Goal: Task Accomplishment & Management: Use online tool/utility

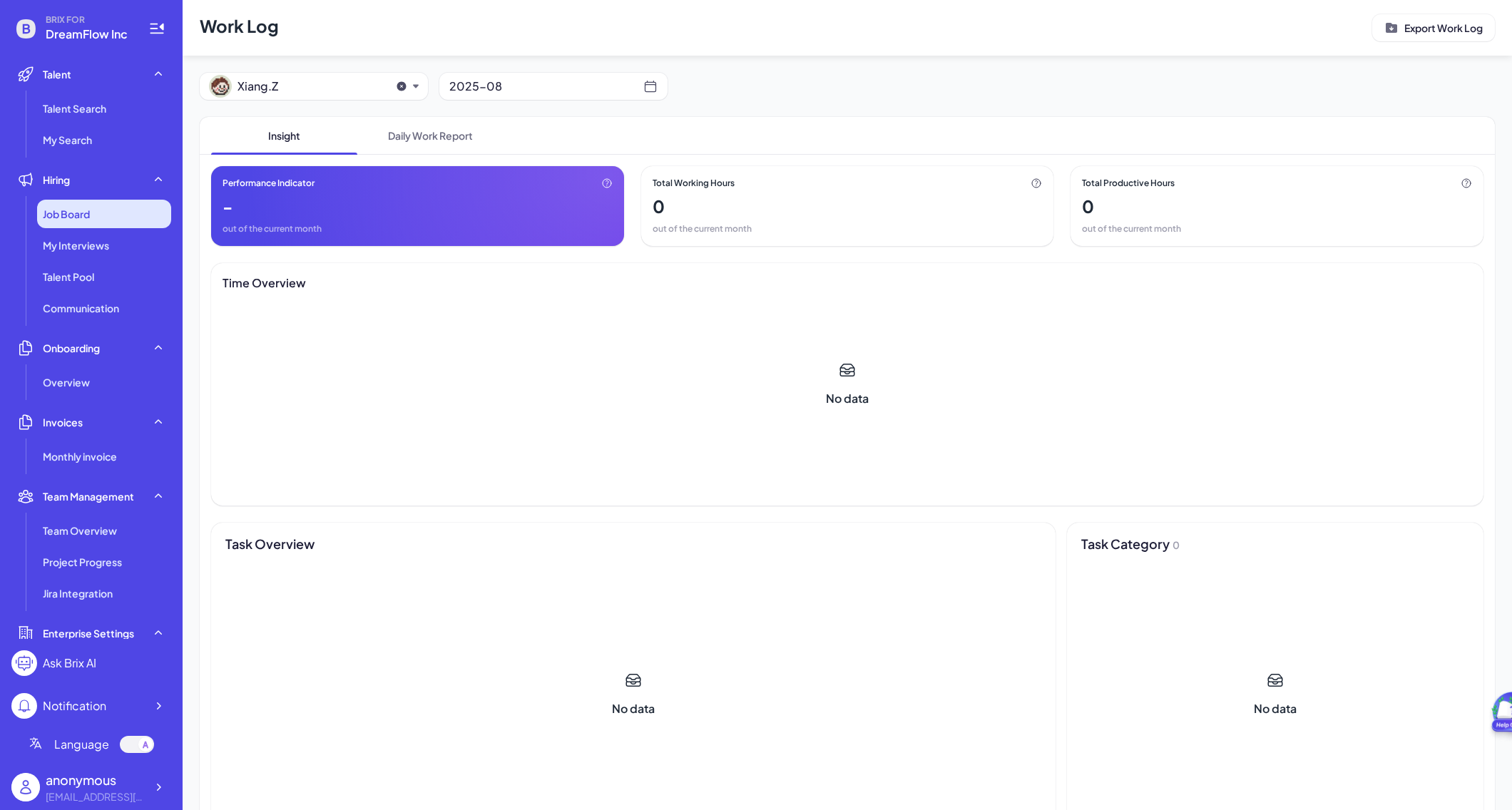
click at [80, 218] on span "Job Board" at bounding box center [66, 214] width 47 height 14
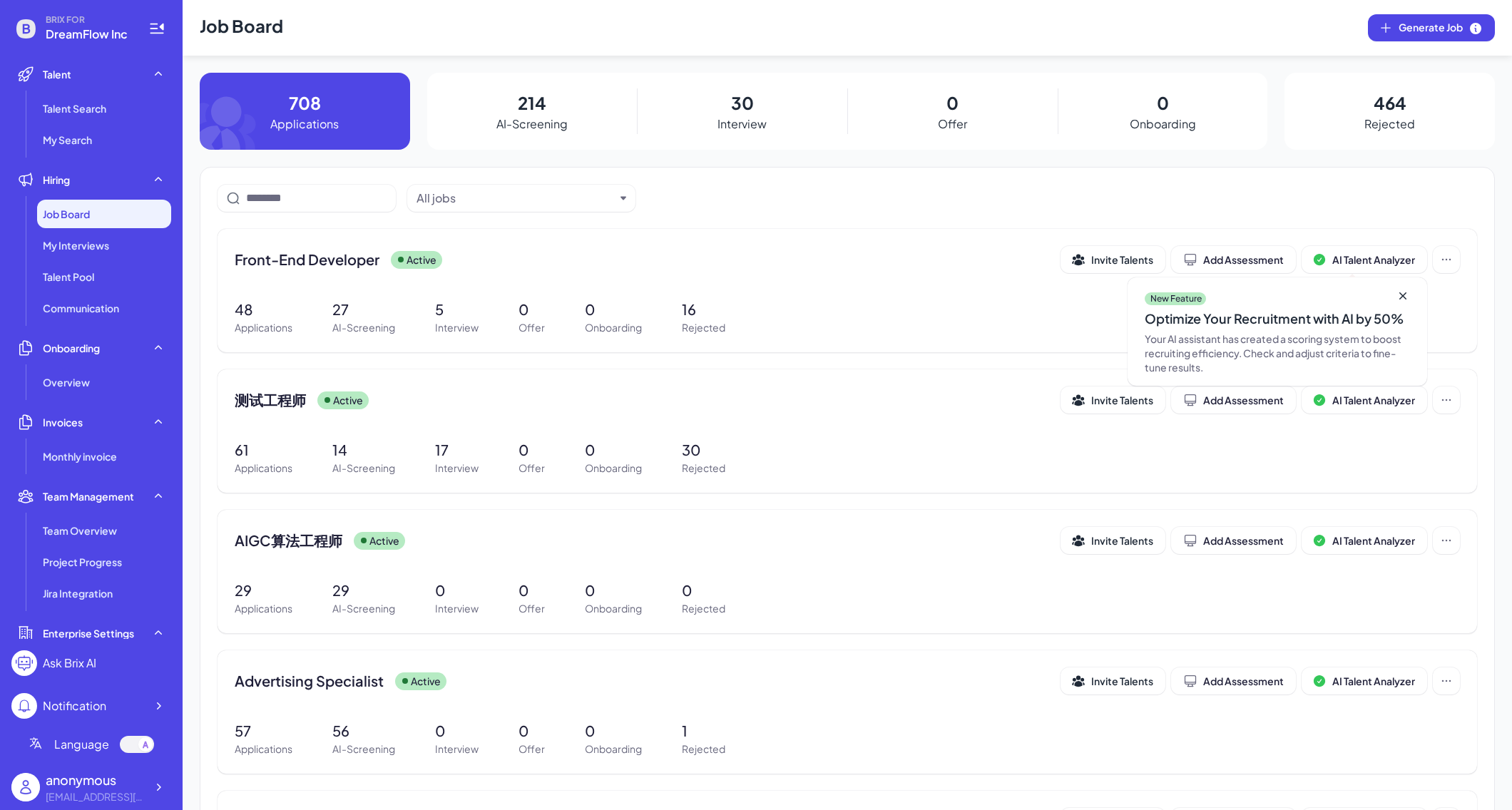
click at [525, 100] on p "214" at bounding box center [532, 103] width 29 height 26
click at [295, 257] on span "Front-End Developer" at bounding box center [307, 260] width 145 height 20
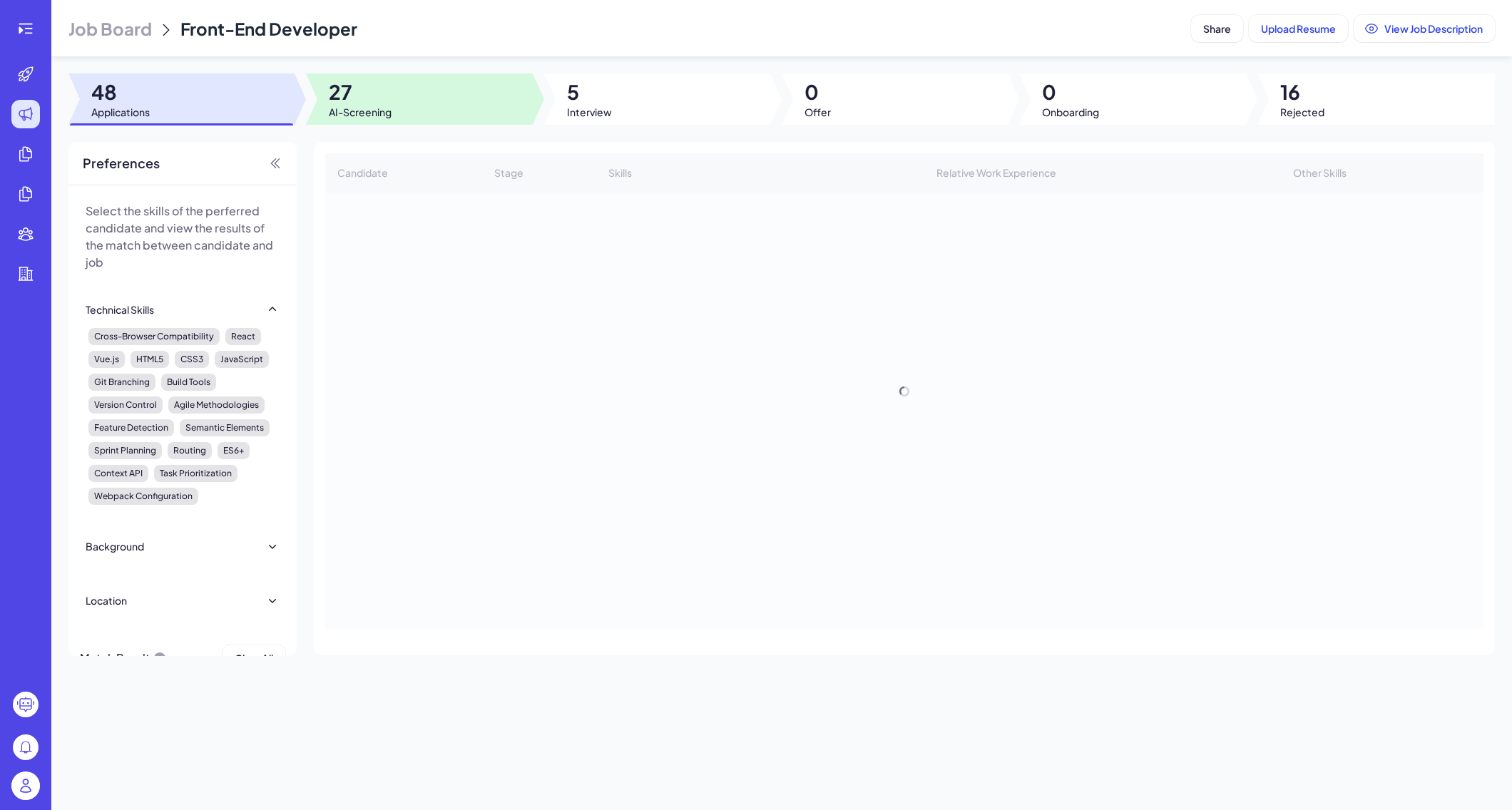
click at [369, 105] on span "AI-Screening" at bounding box center [360, 112] width 63 height 14
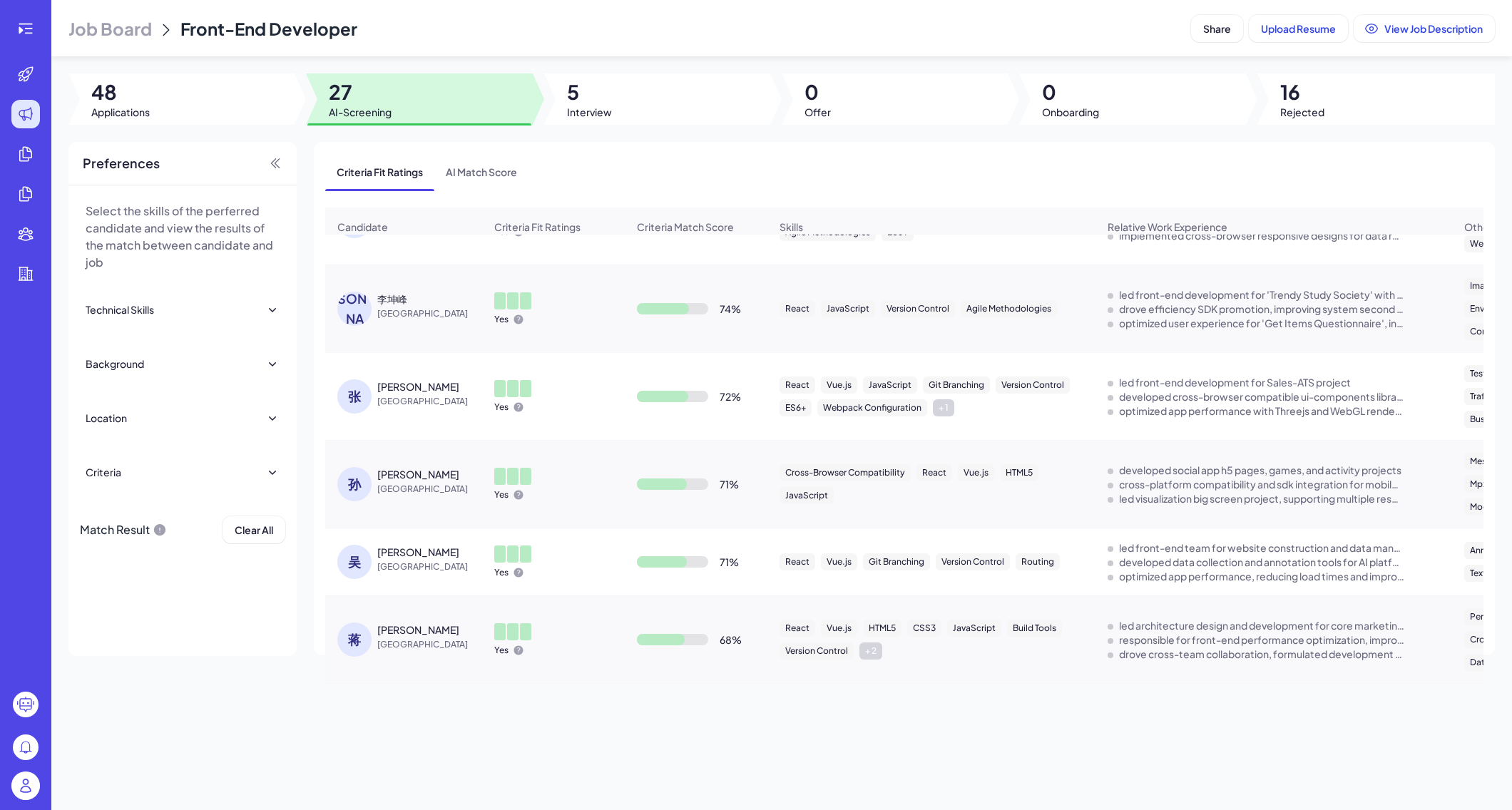
scroll to position [412, 0]
click at [389, 565] on span "[GEOGRAPHIC_DATA]" at bounding box center [431, 565] width 107 height 14
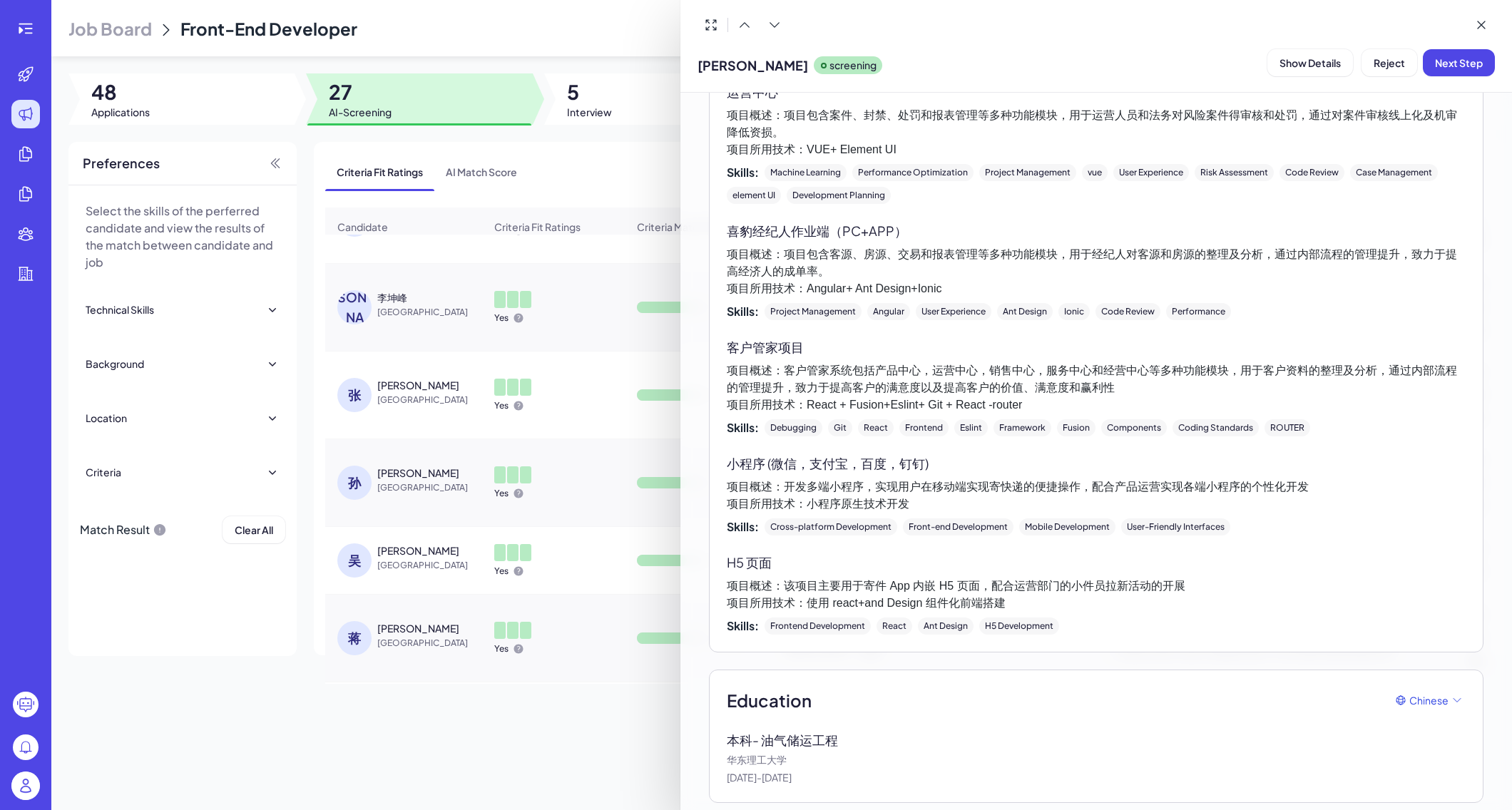
scroll to position [1496, 0]
click at [231, 124] on div at bounding box center [756, 405] width 1512 height 810
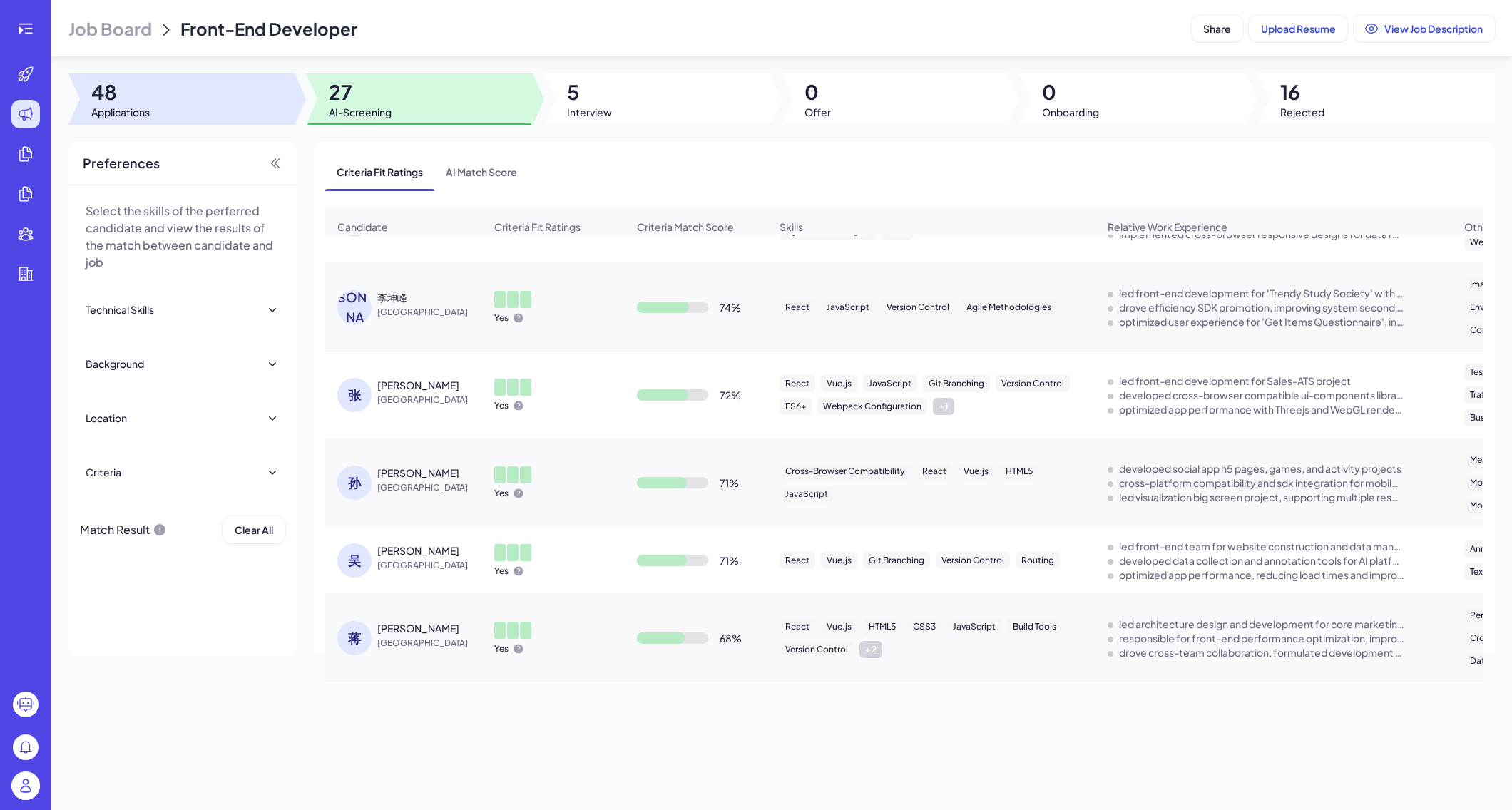
click at [209, 94] on div at bounding box center [181, 99] width 226 height 51
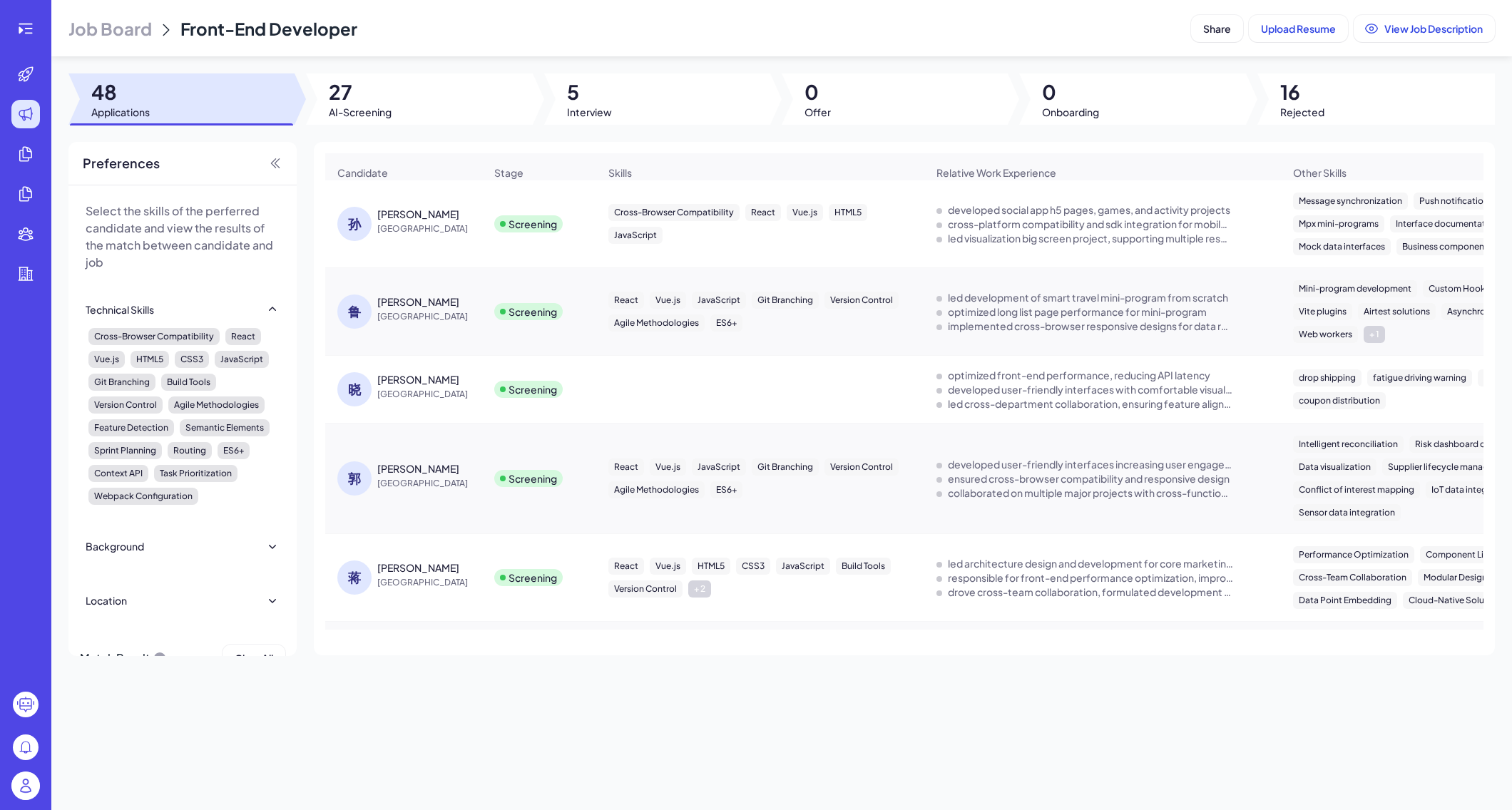
click at [394, 226] on span "[GEOGRAPHIC_DATA]" at bounding box center [431, 228] width 107 height 14
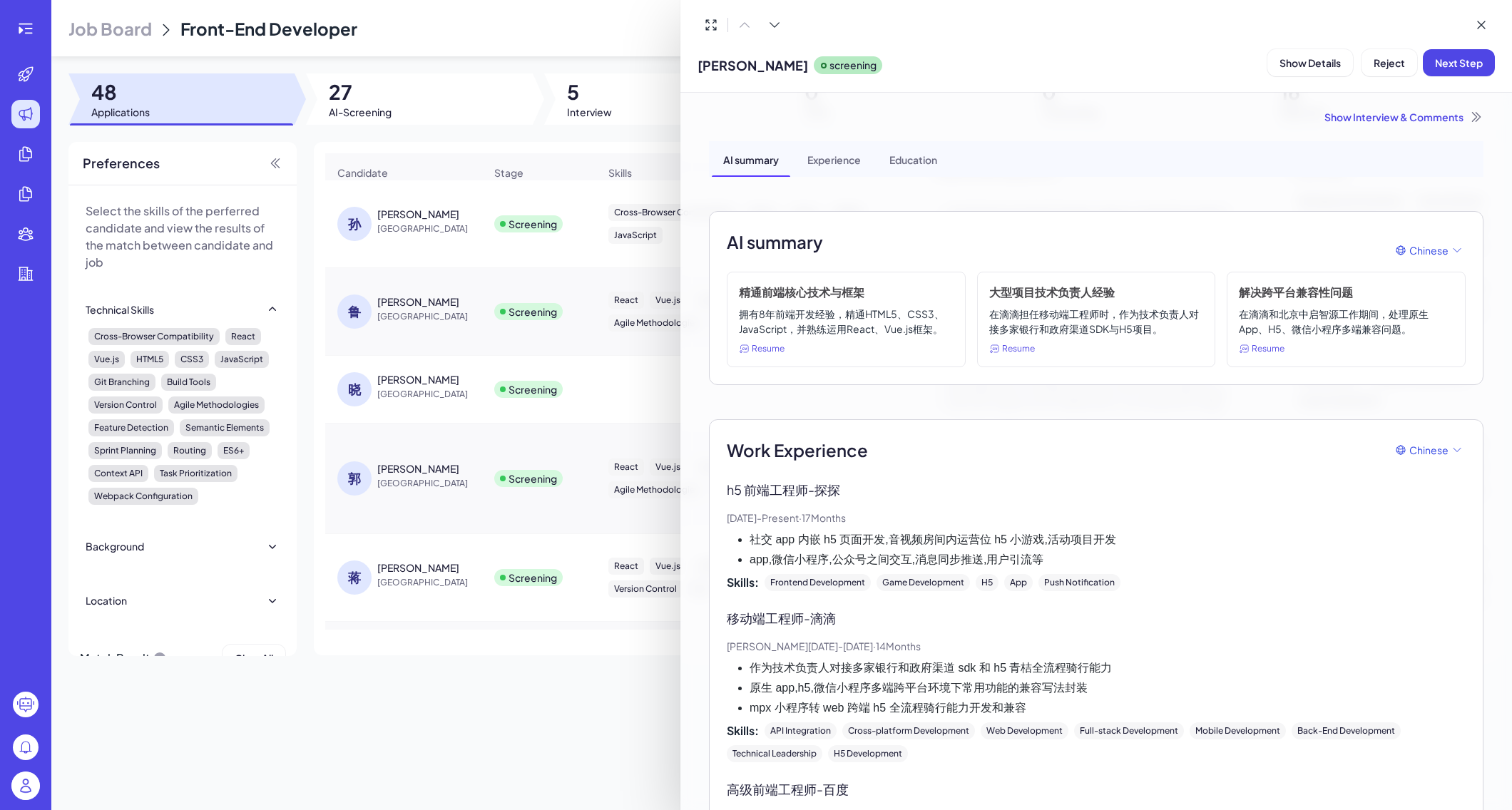
scroll to position [0, 0]
click at [445, 282] on div at bounding box center [756, 405] width 1512 height 810
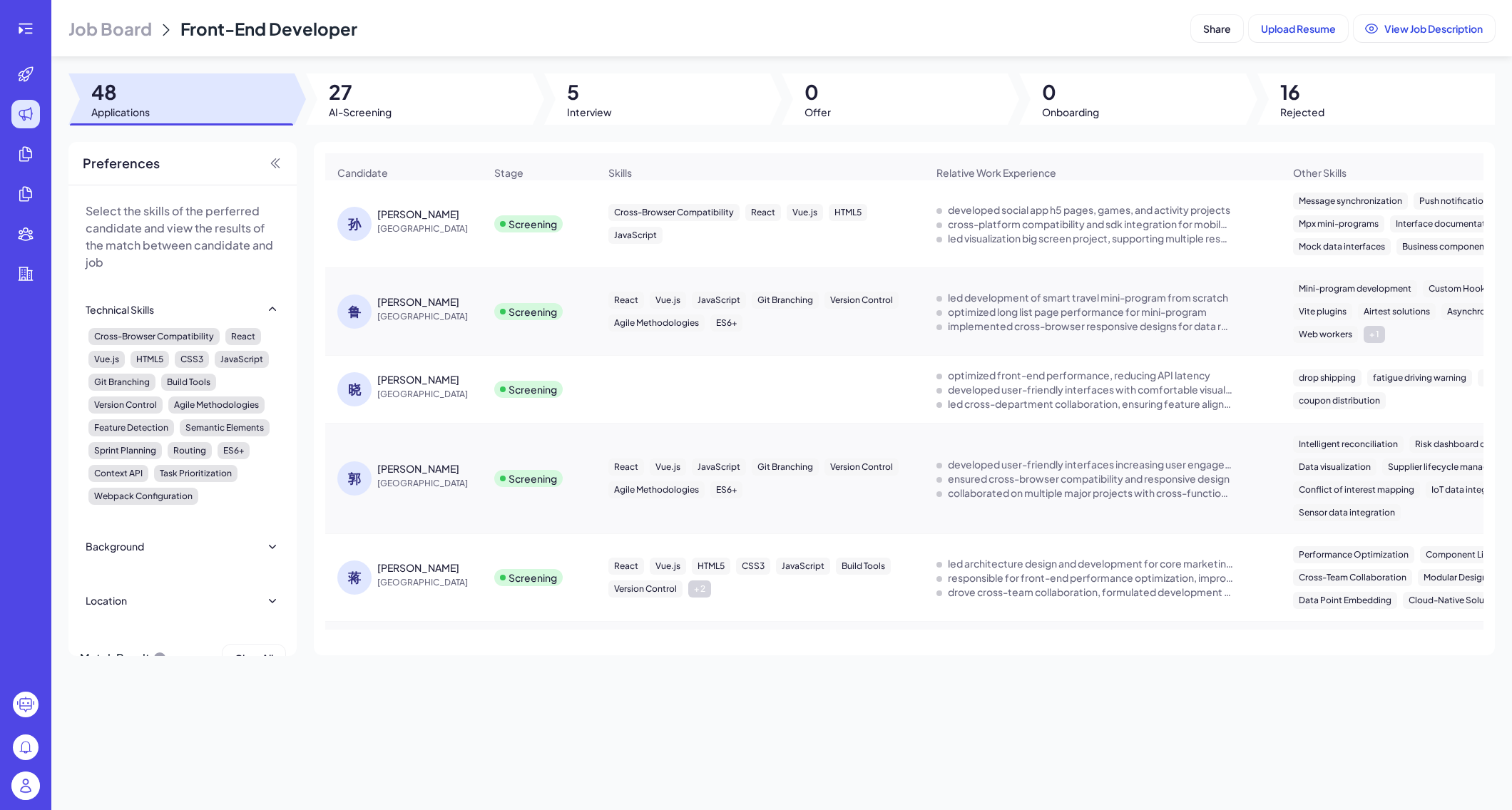
click at [402, 209] on div "[PERSON_NAME]" at bounding box center [418, 214] width 82 height 14
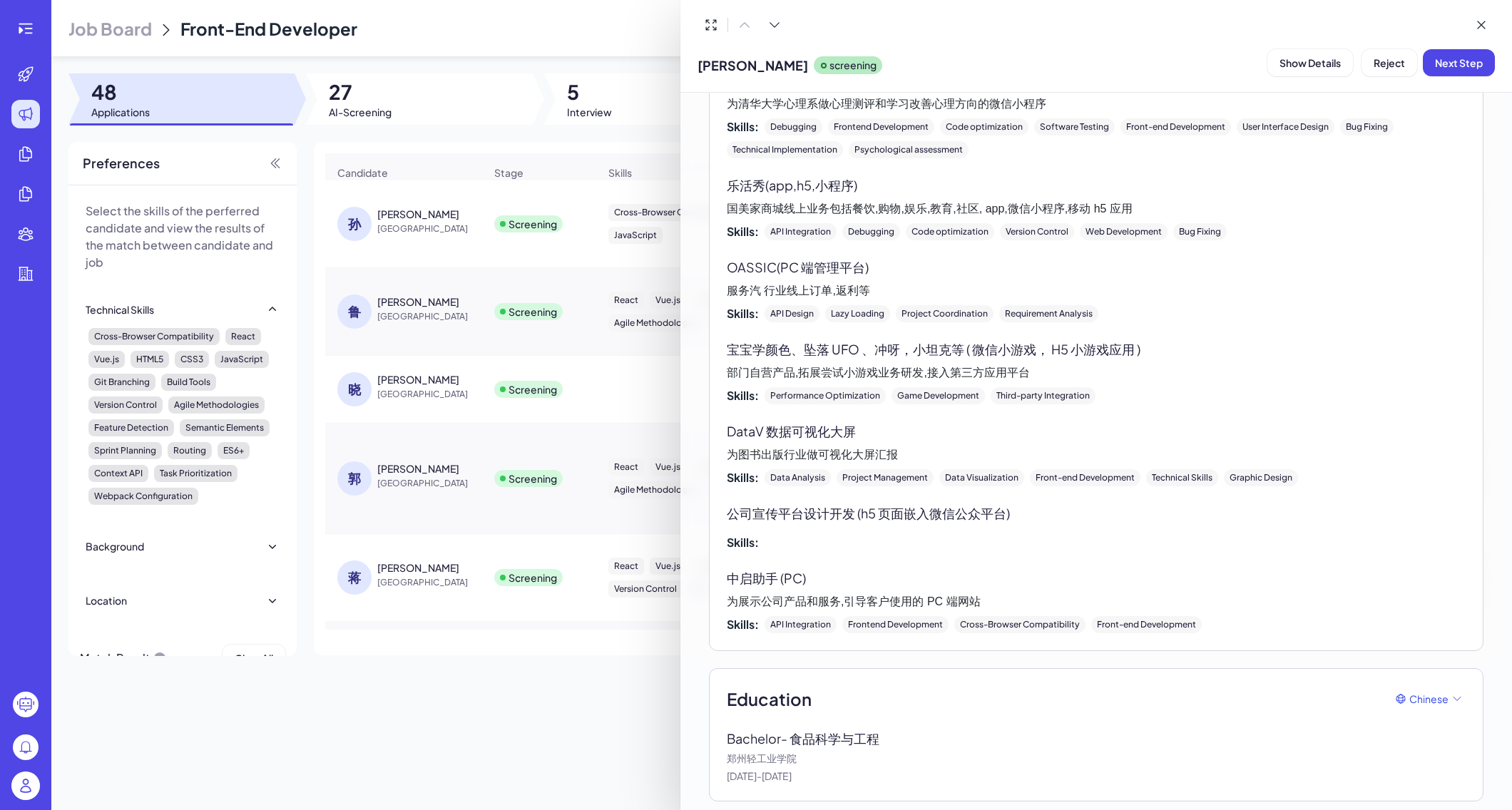
scroll to position [1523, 0]
click at [550, 691] on div at bounding box center [756, 405] width 1512 height 810
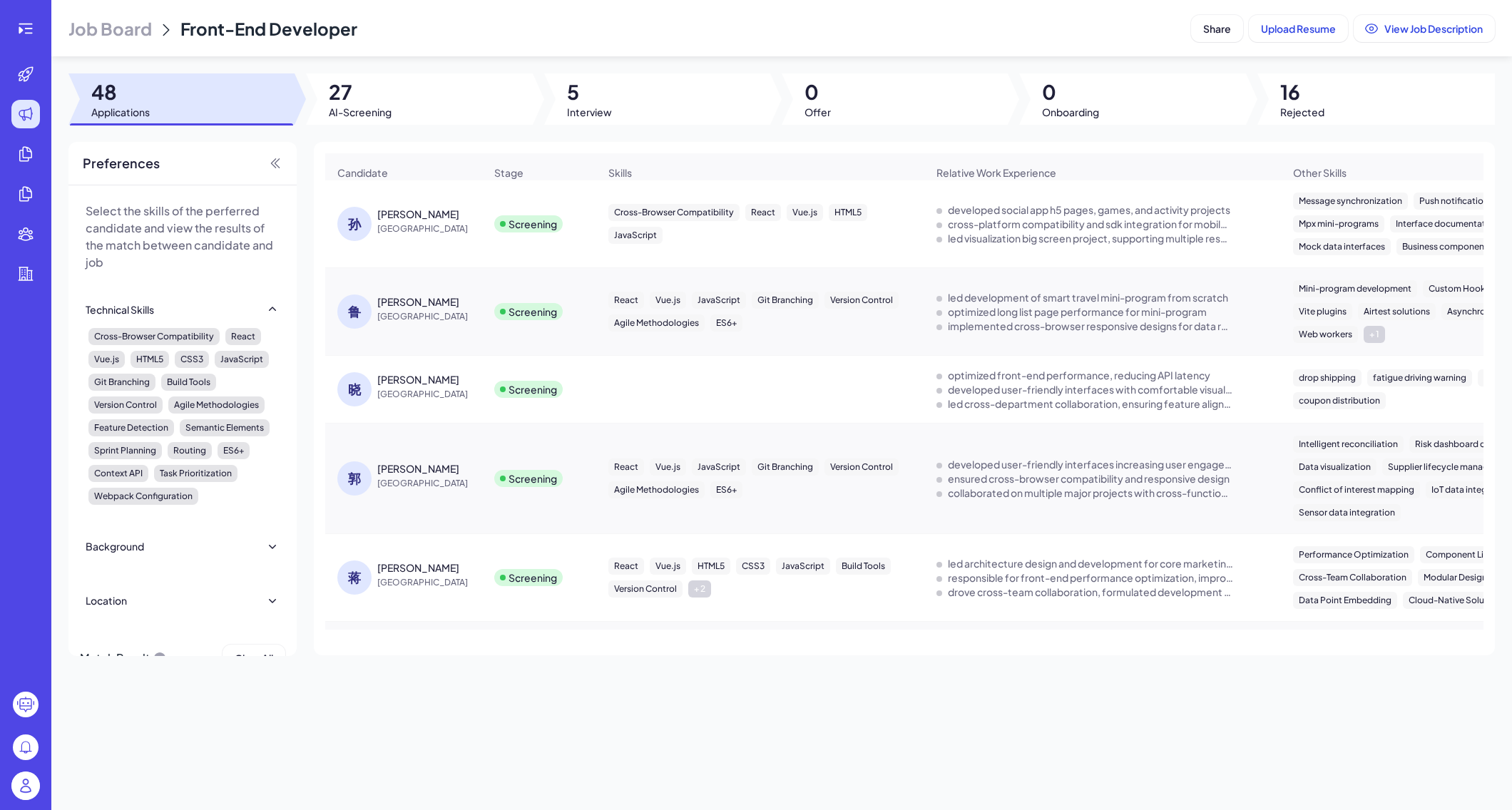
click at [397, 298] on div "[PERSON_NAME]" at bounding box center [431, 301] width 107 height 14
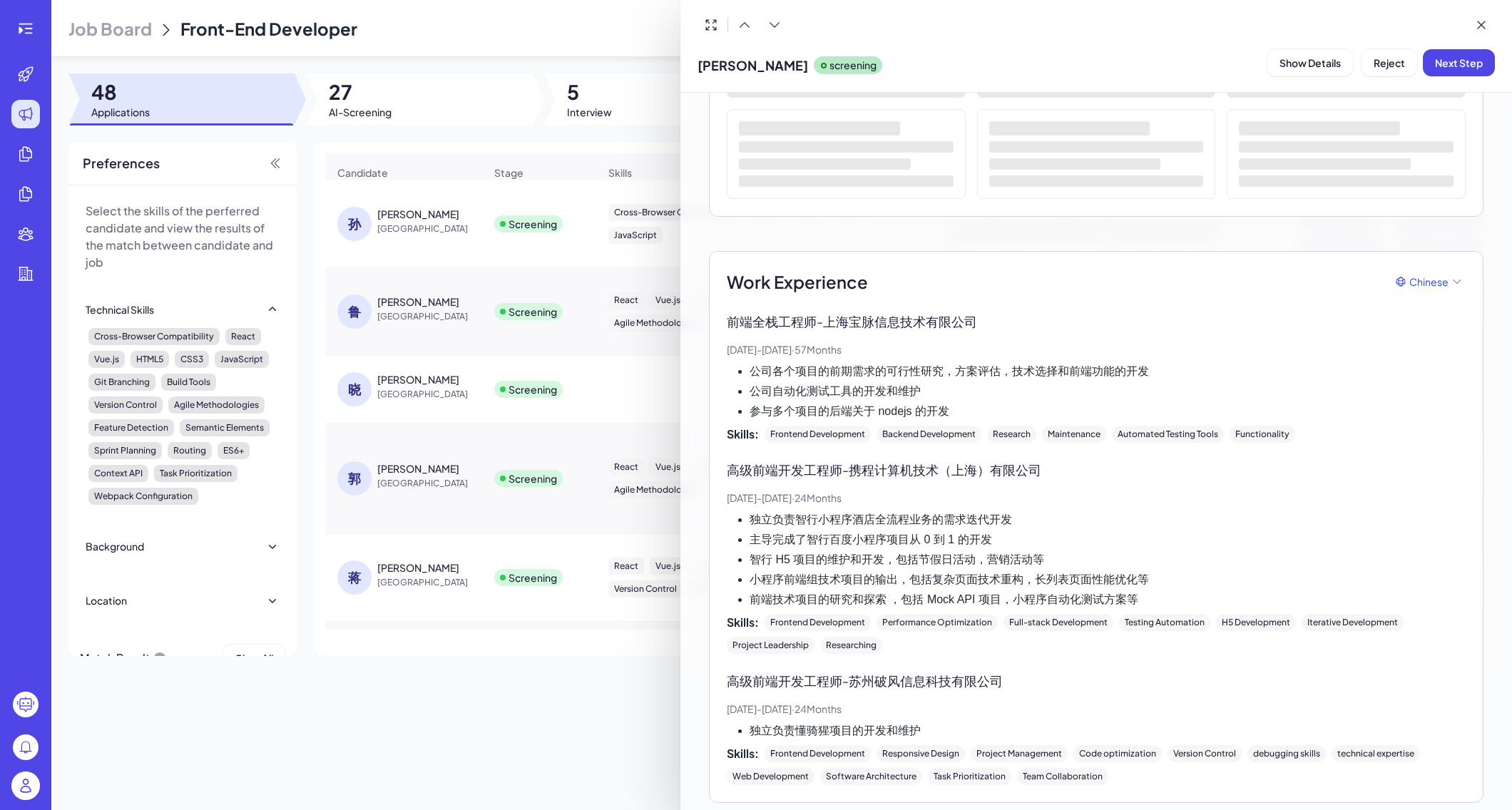
scroll to position [311, 0]
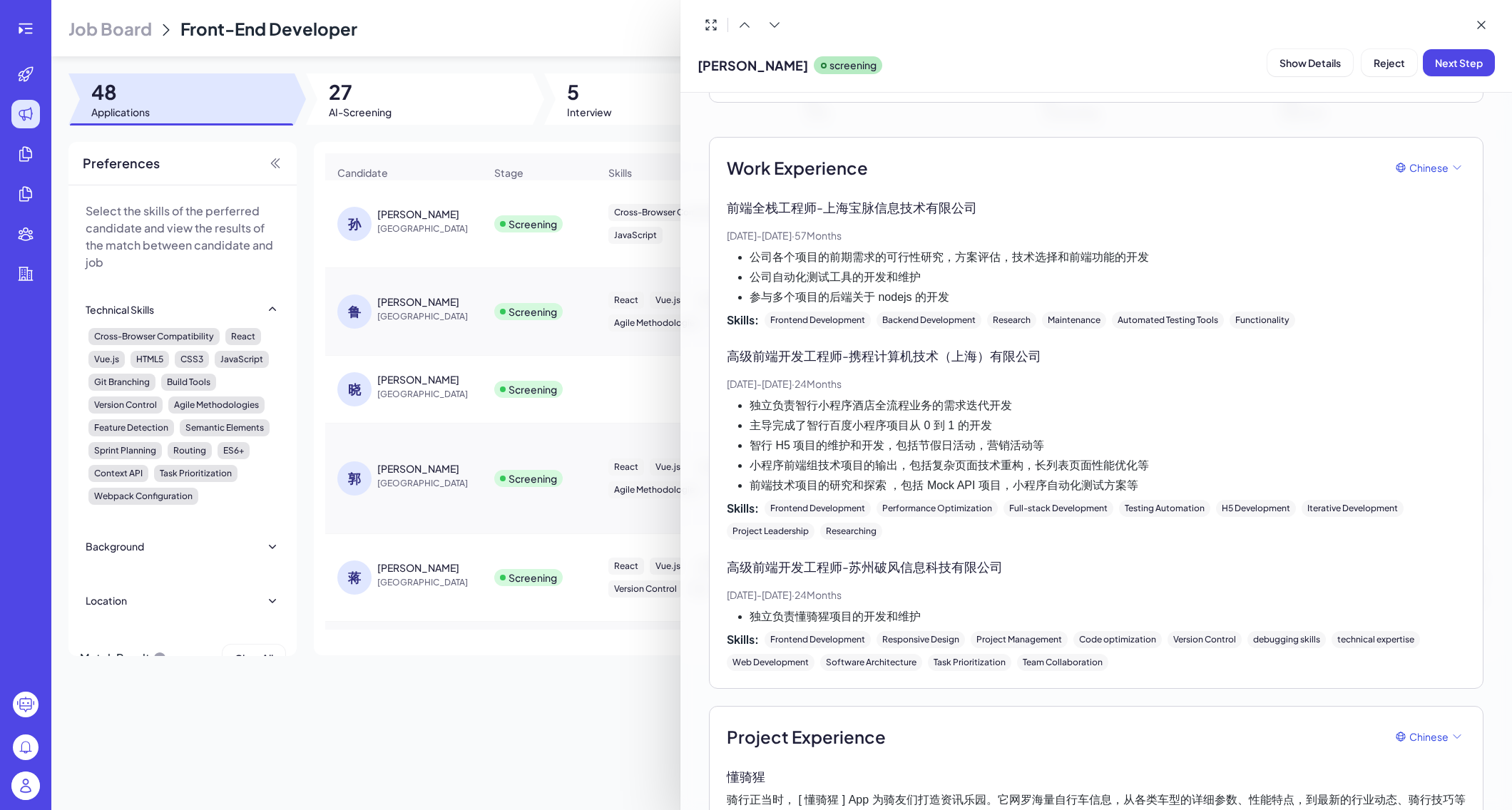
click at [414, 371] on div at bounding box center [756, 405] width 1512 height 810
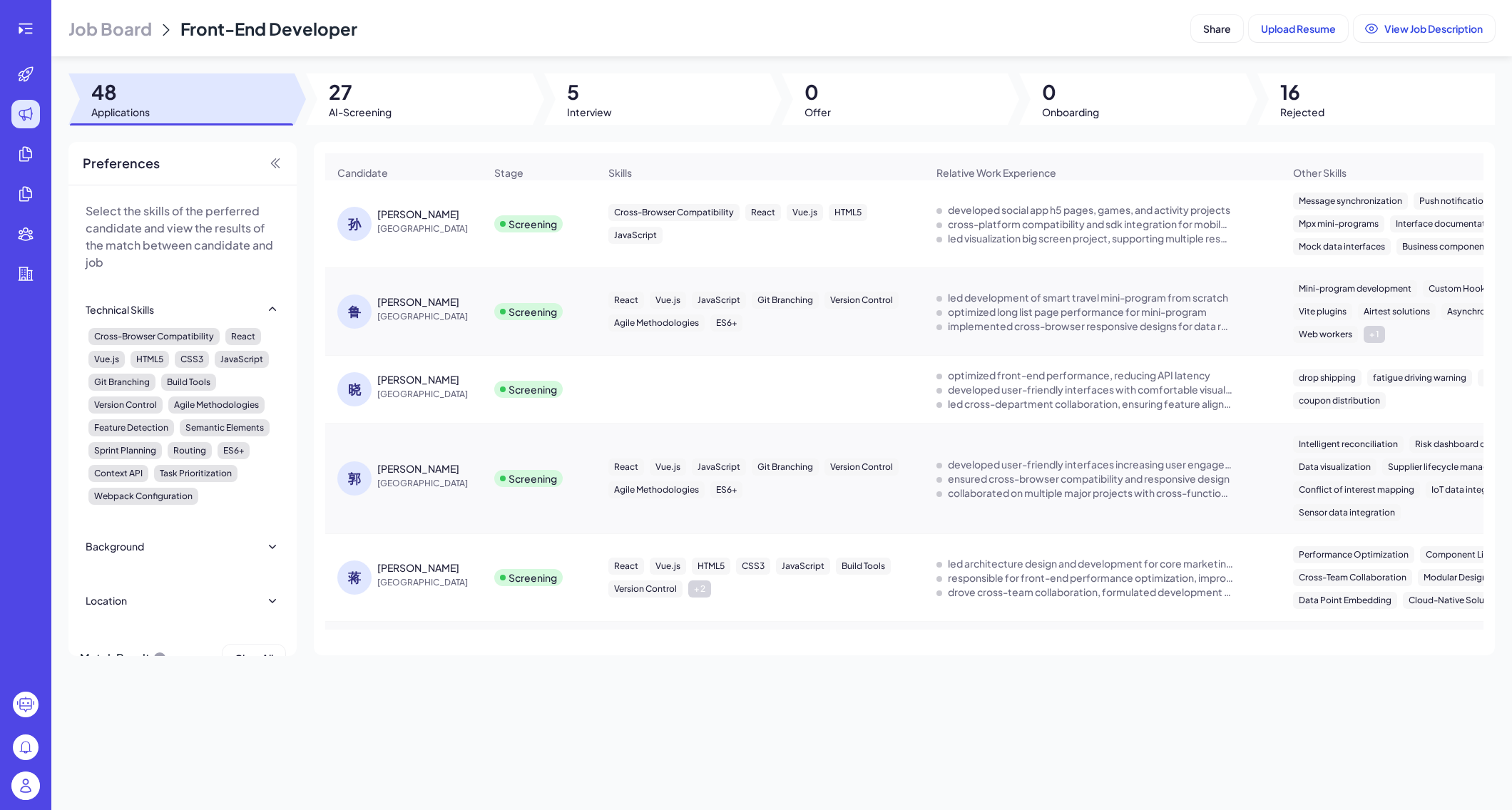
click at [396, 384] on div "[PERSON_NAME]" at bounding box center [418, 379] width 82 height 14
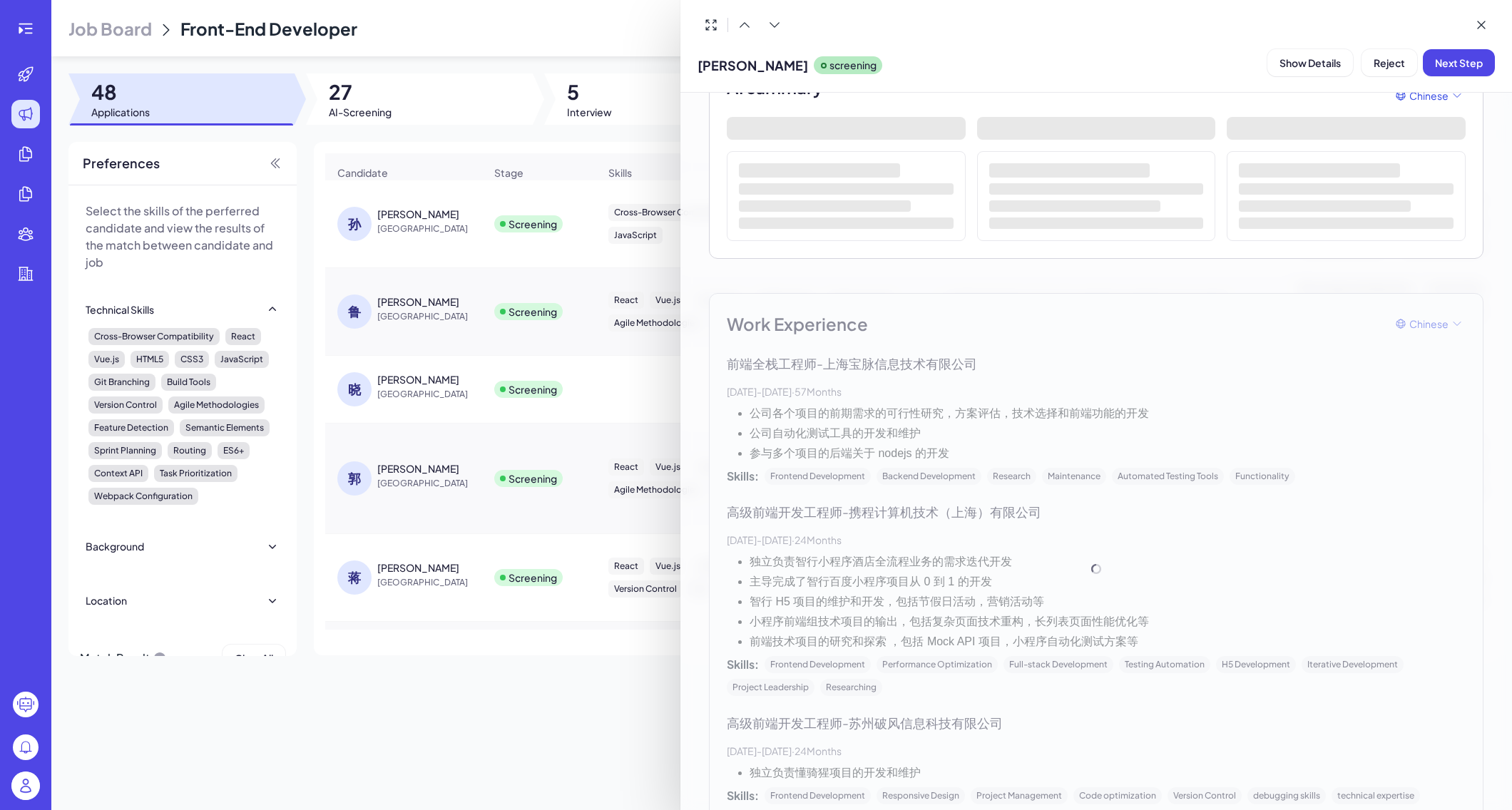
scroll to position [188, 0]
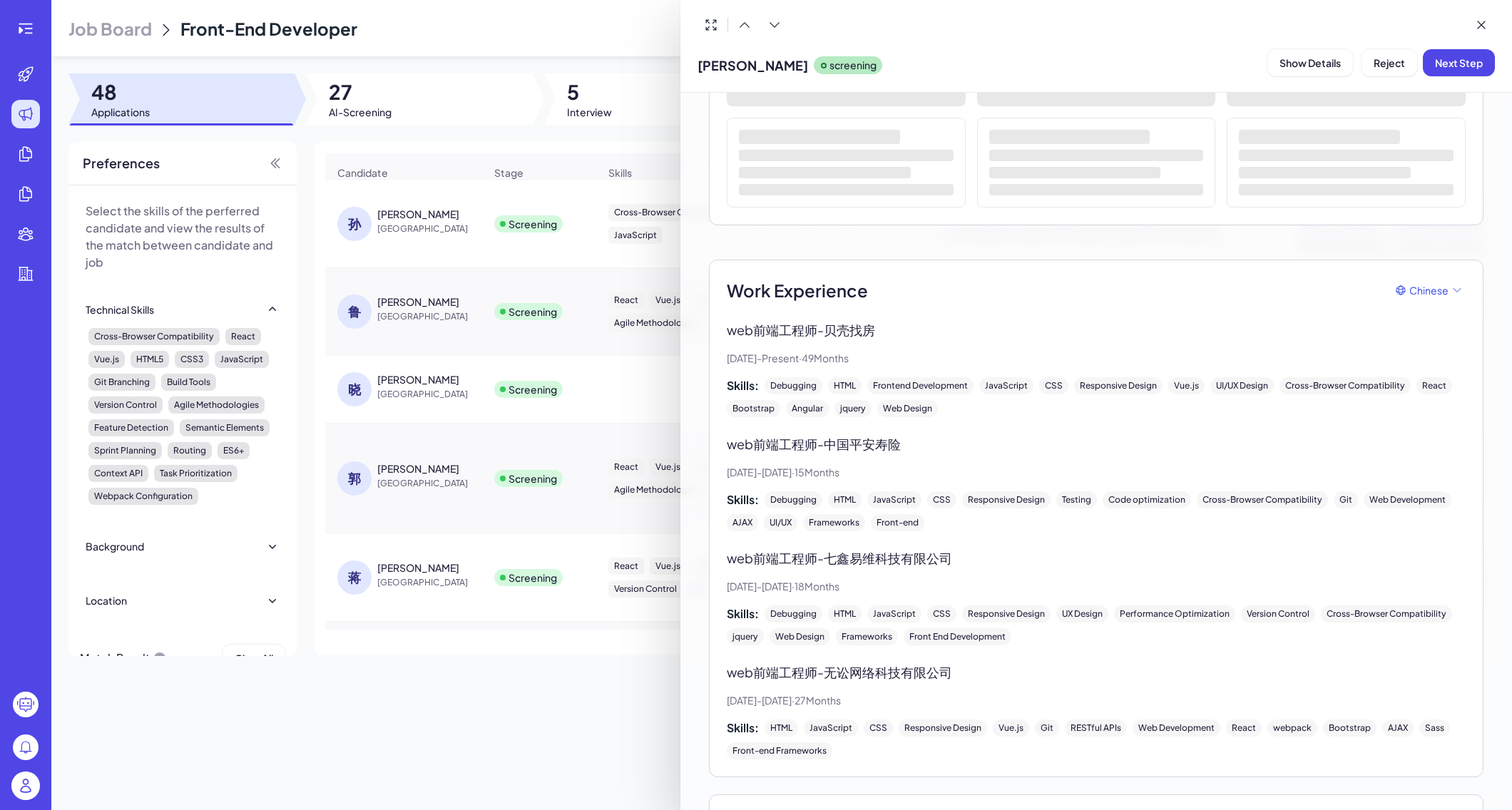
click at [553, 725] on div at bounding box center [756, 405] width 1512 height 810
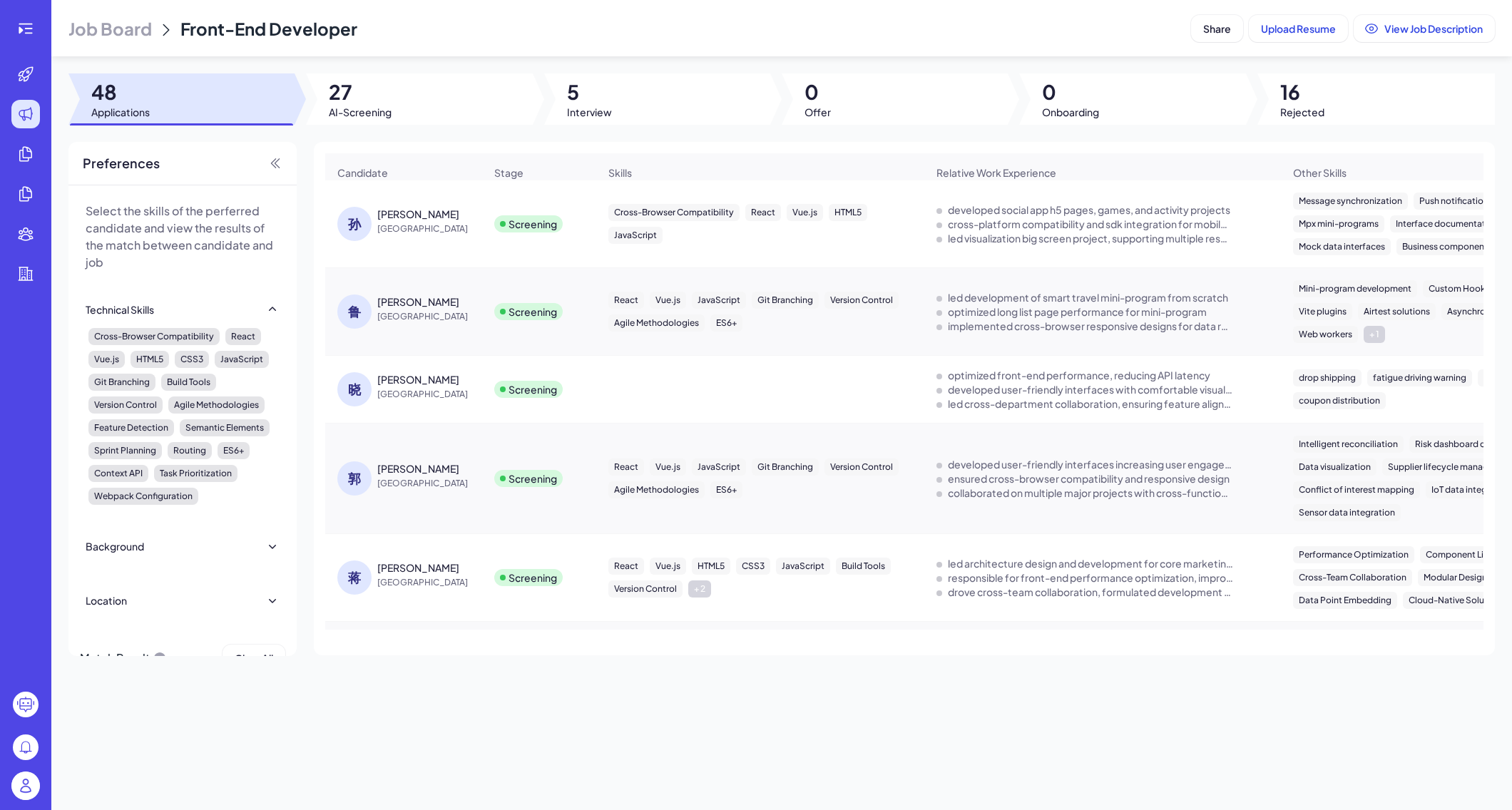
click at [388, 463] on div "[PERSON_NAME]" at bounding box center [418, 468] width 82 height 14
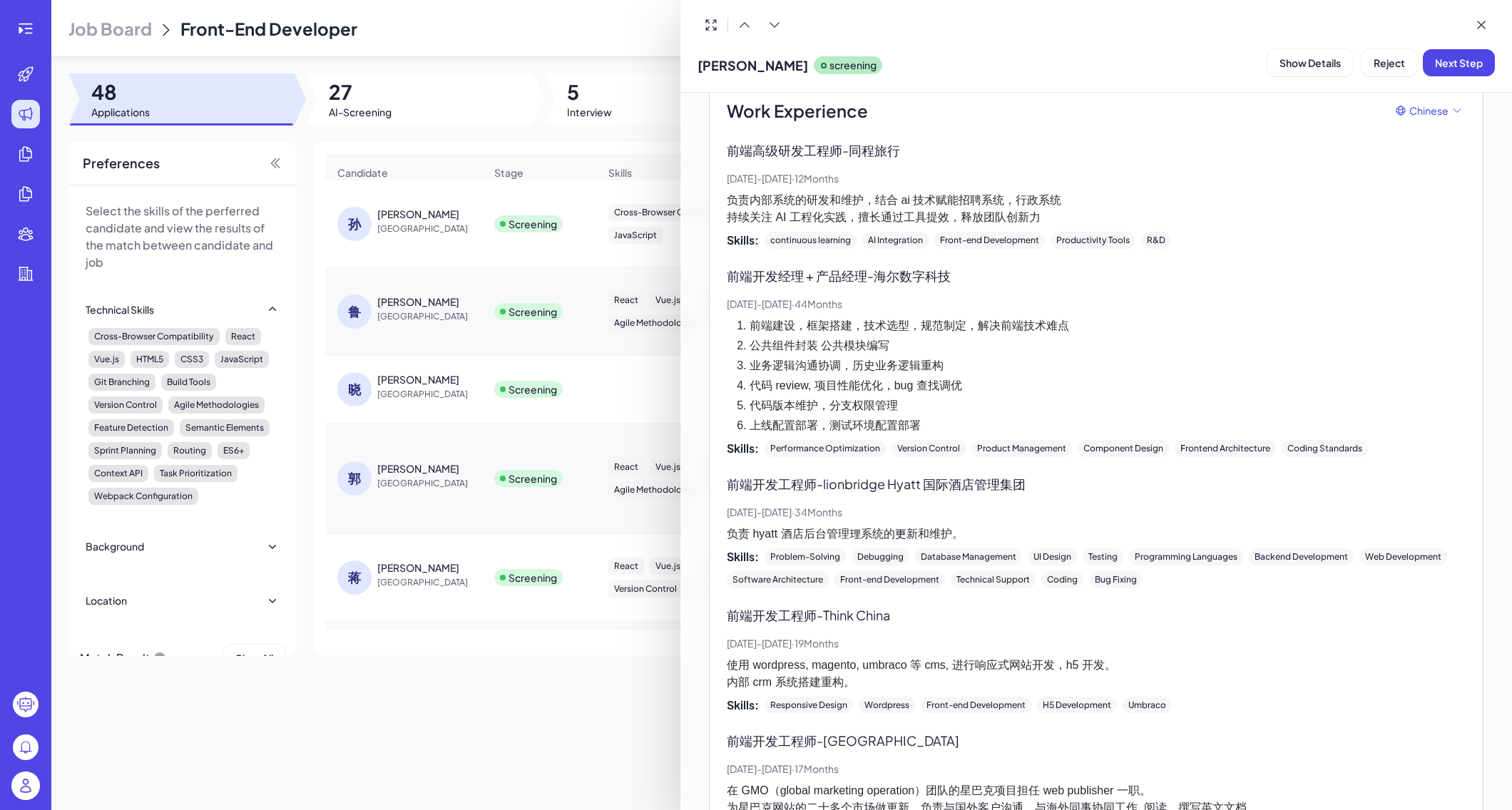
scroll to position [232, 0]
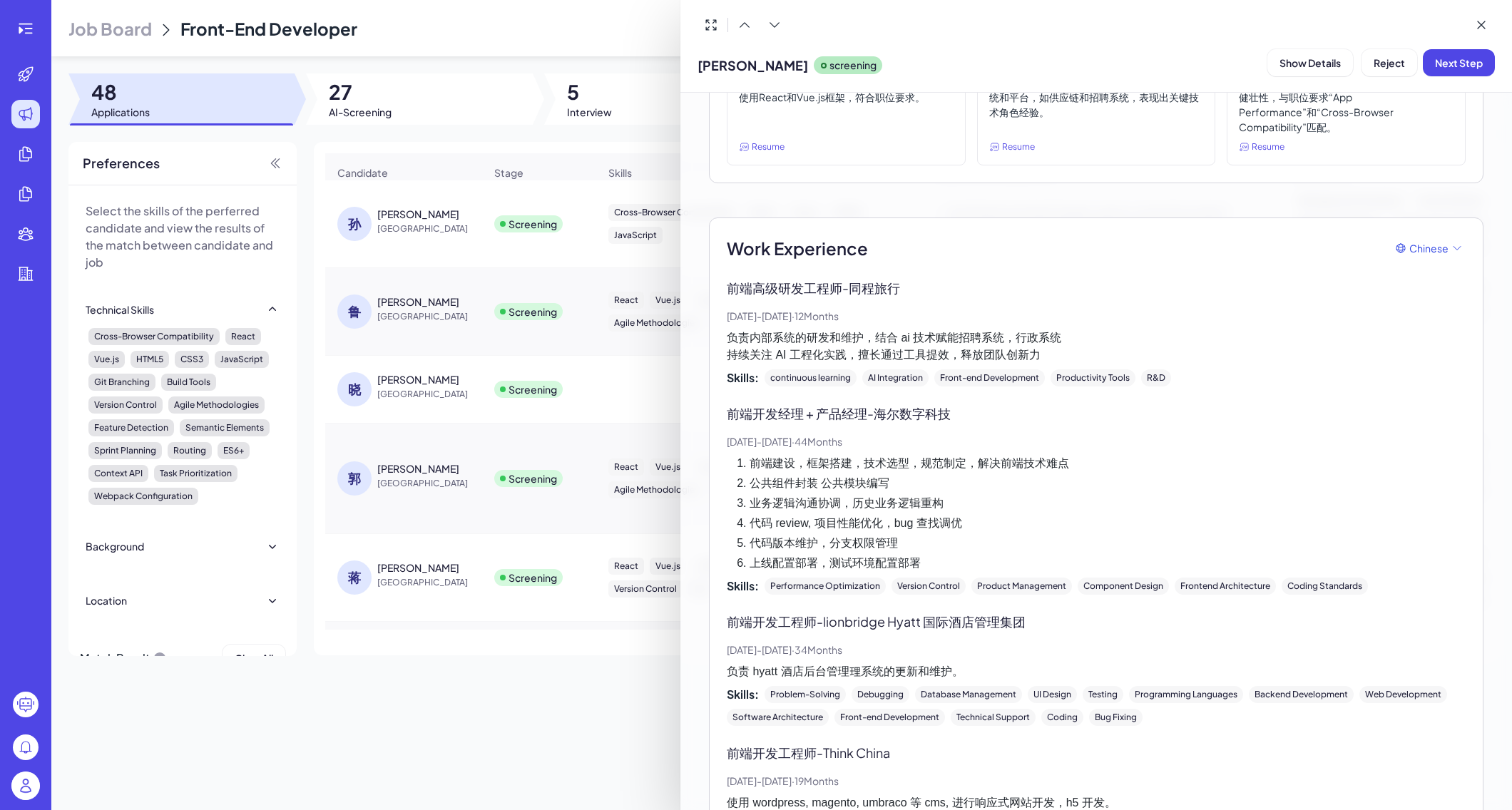
click at [472, 697] on div at bounding box center [756, 405] width 1512 height 810
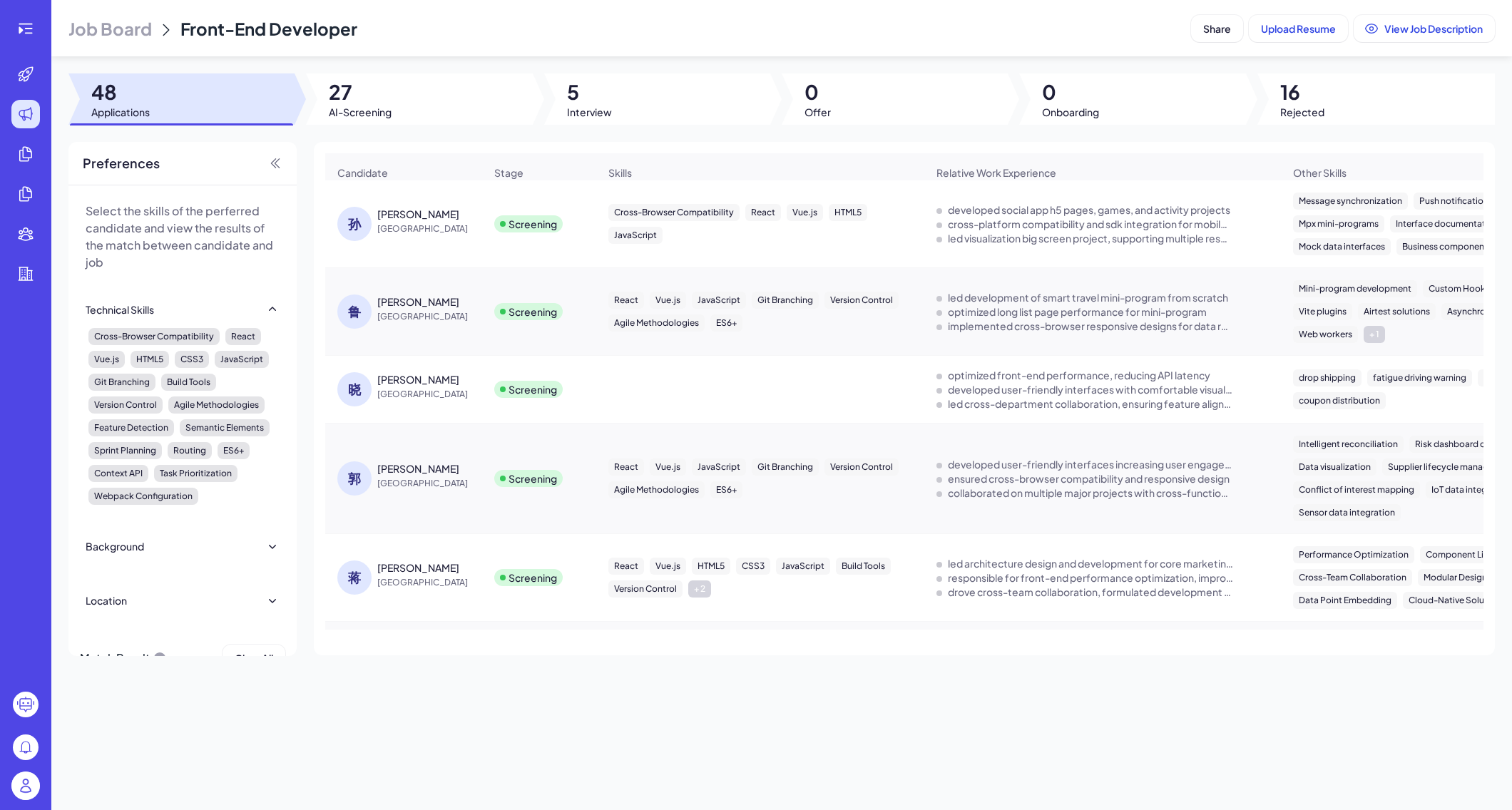
click at [387, 577] on span "[GEOGRAPHIC_DATA]" at bounding box center [431, 583] width 107 height 14
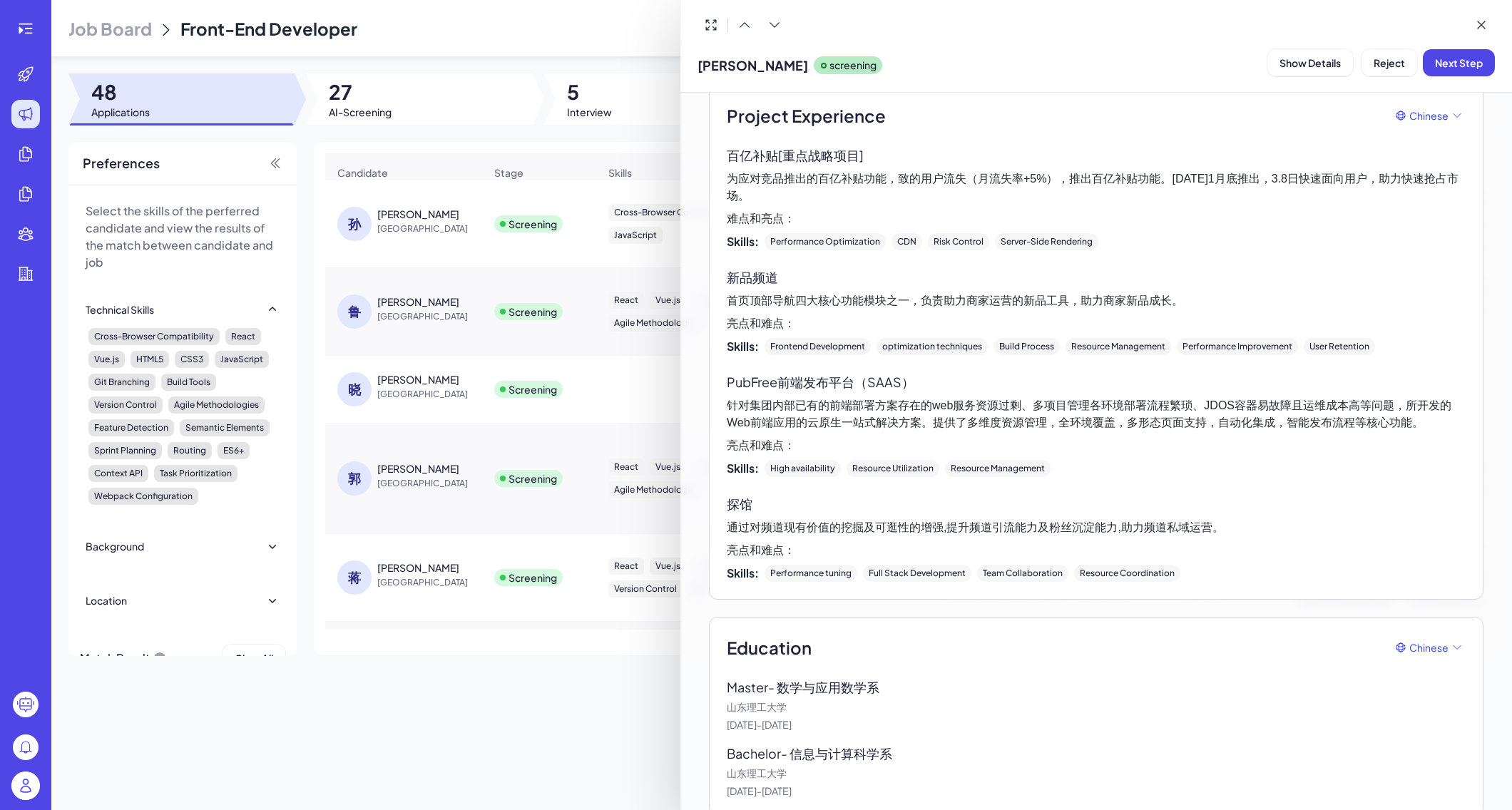
scroll to position [763, 0]
click at [563, 719] on div at bounding box center [756, 405] width 1512 height 810
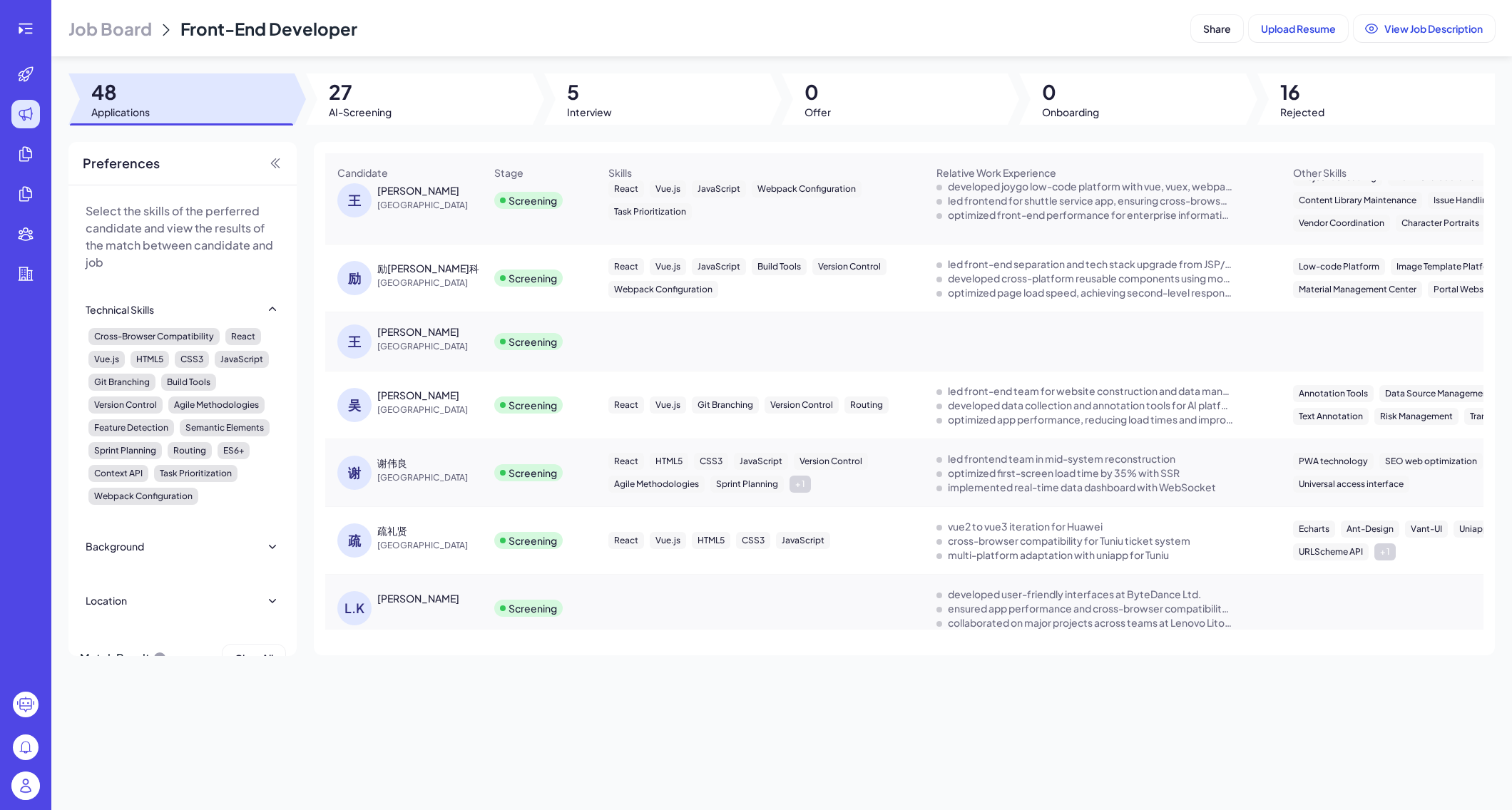
scroll to position [625, 0]
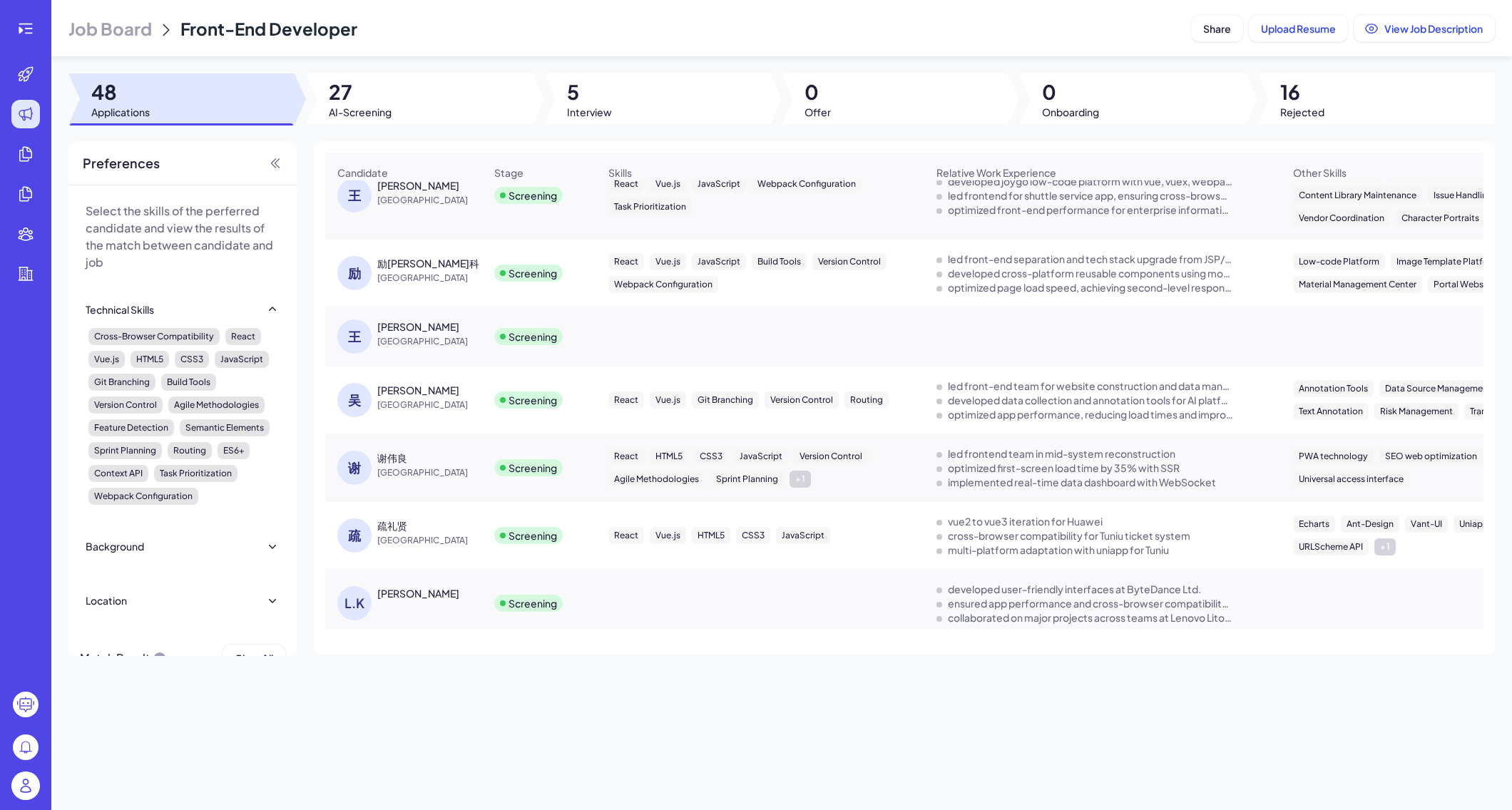
click at [405, 395] on div "[PERSON_NAME]" at bounding box center [418, 390] width 82 height 14
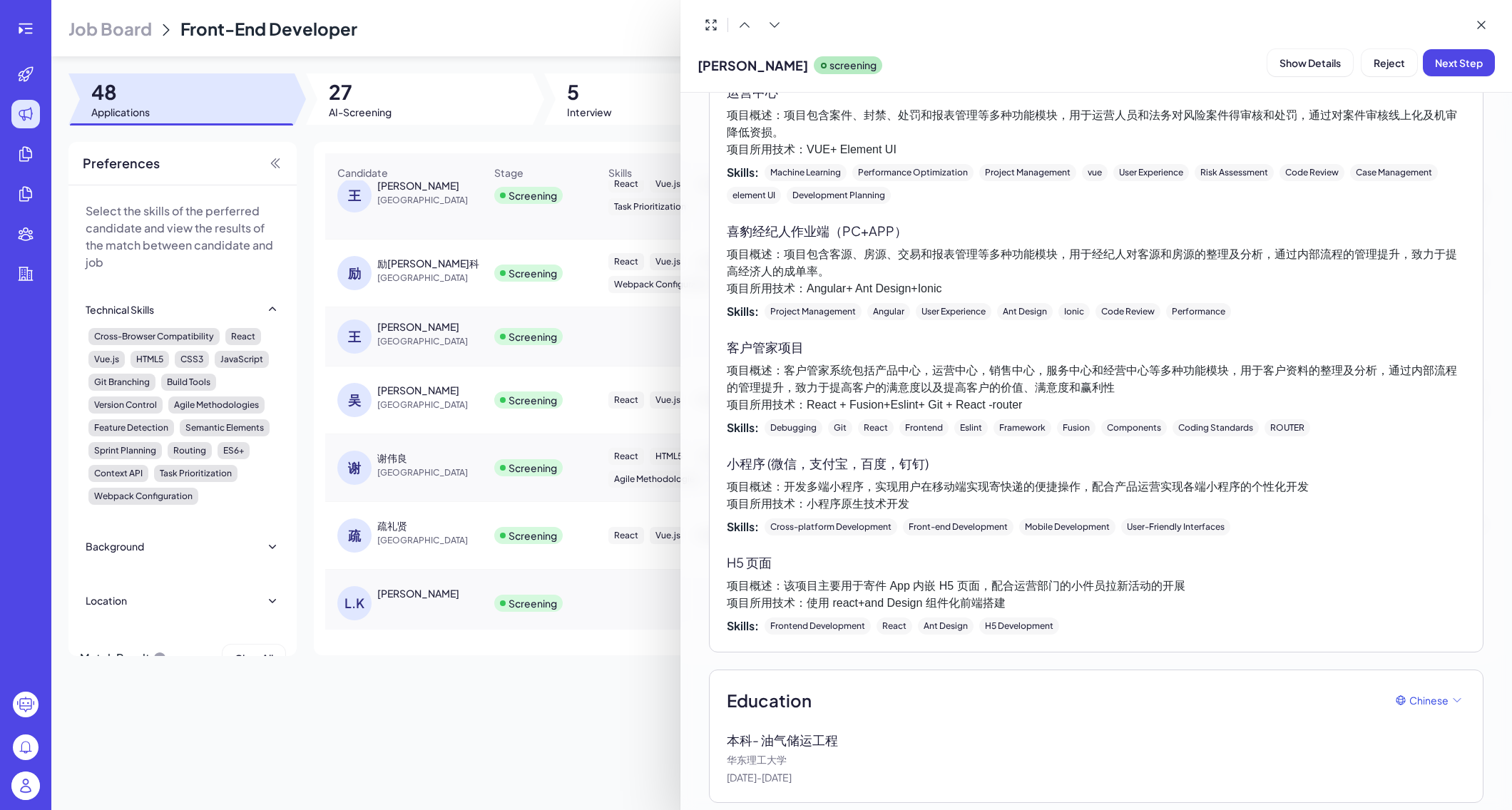
scroll to position [1496, 0]
click at [594, 694] on div at bounding box center [756, 405] width 1512 height 810
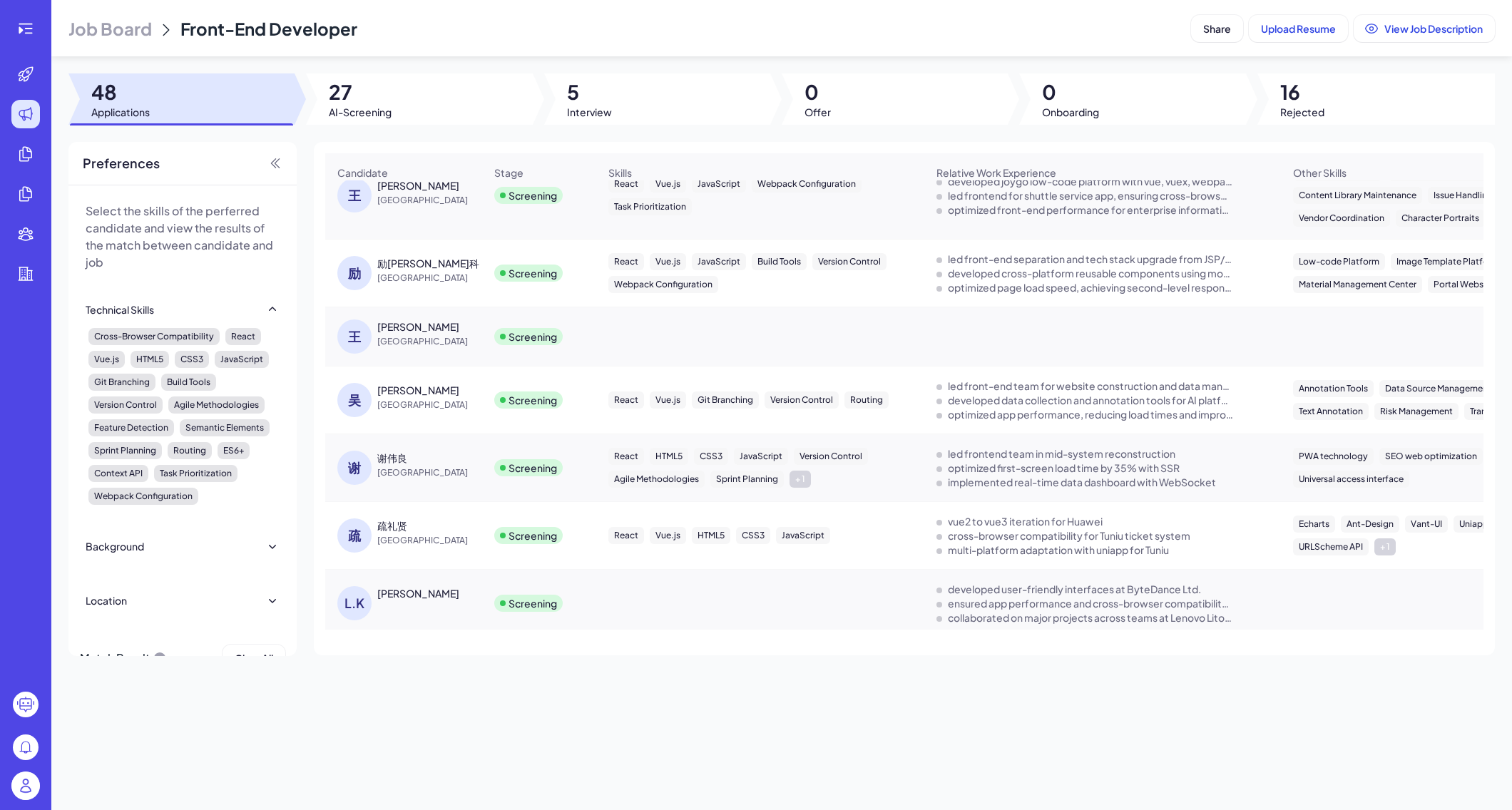
scroll to position [767, 0]
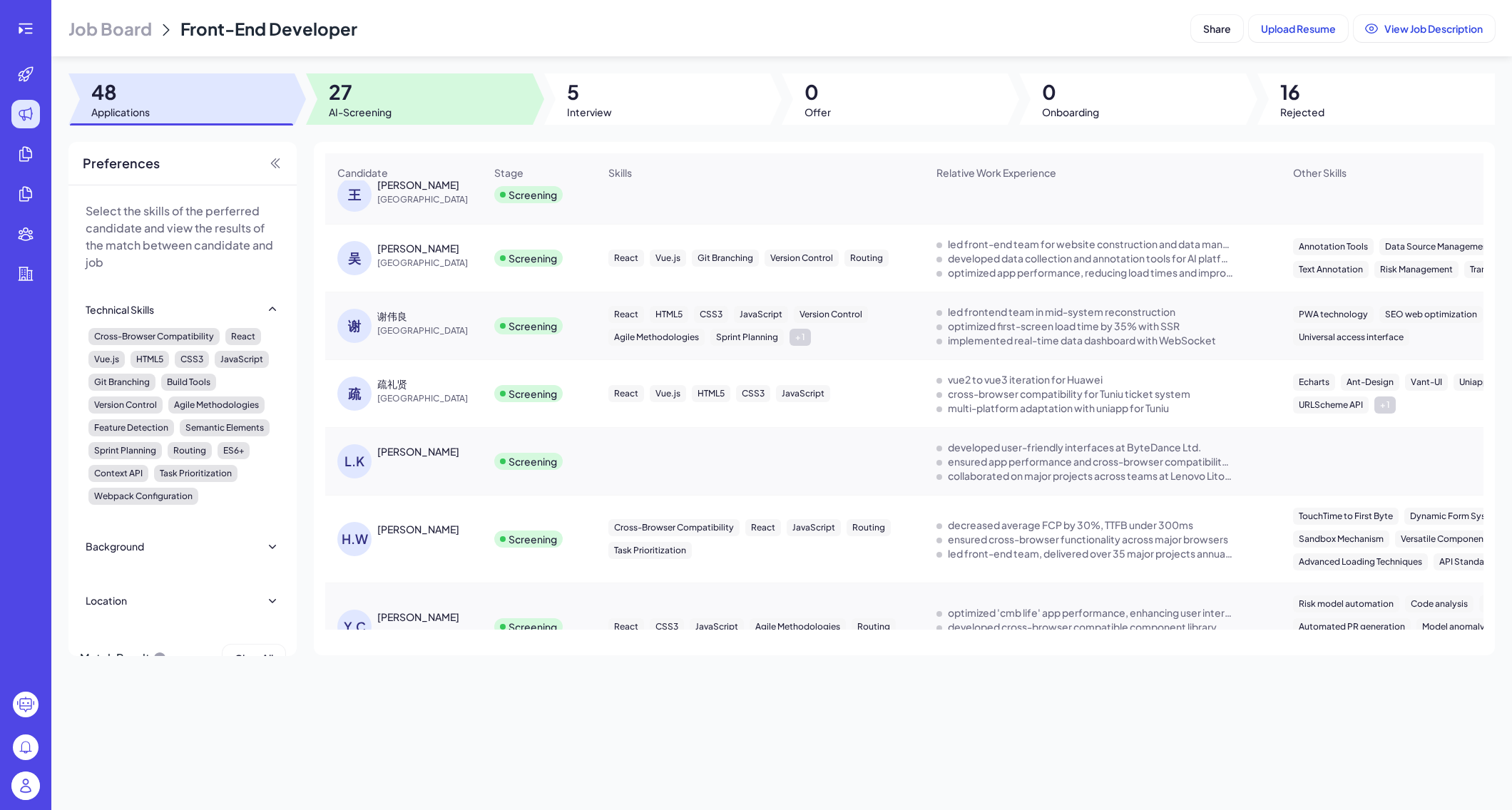
click at [402, 97] on div at bounding box center [419, 99] width 226 height 51
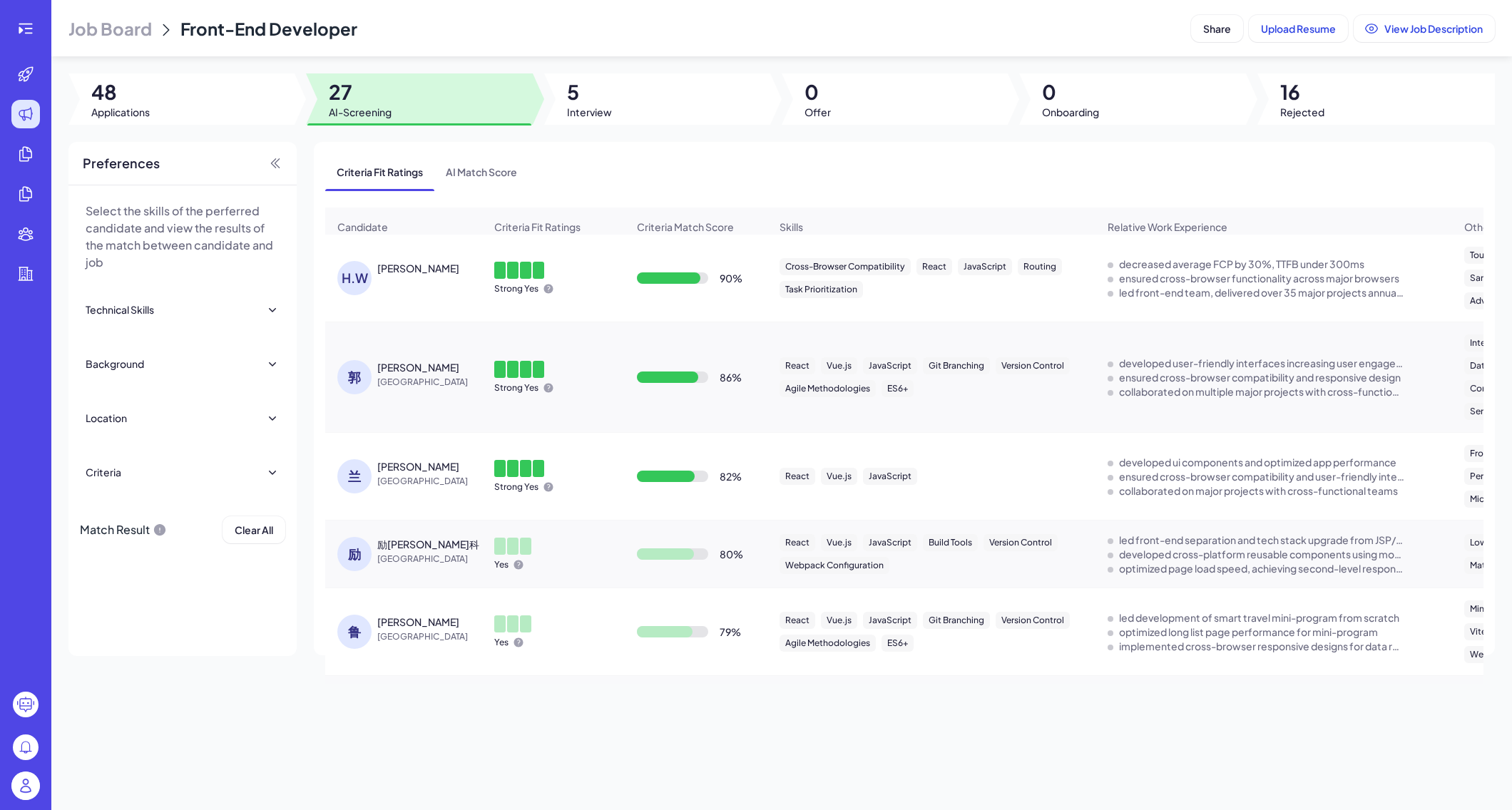
click at [393, 269] on div "[PERSON_NAME]" at bounding box center [418, 268] width 82 height 14
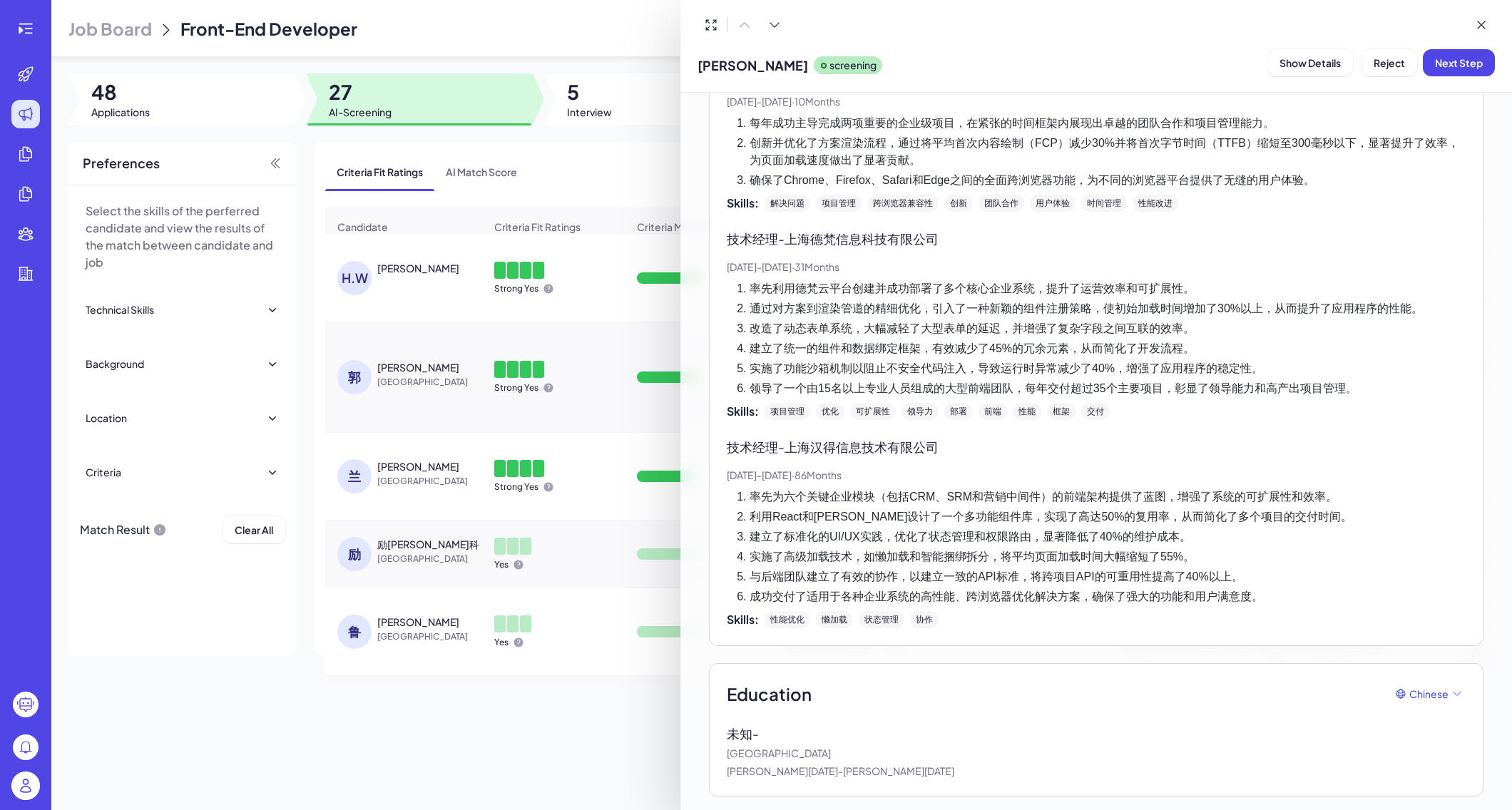
scroll to position [429, 0]
click at [418, 440] on div at bounding box center [756, 405] width 1512 height 810
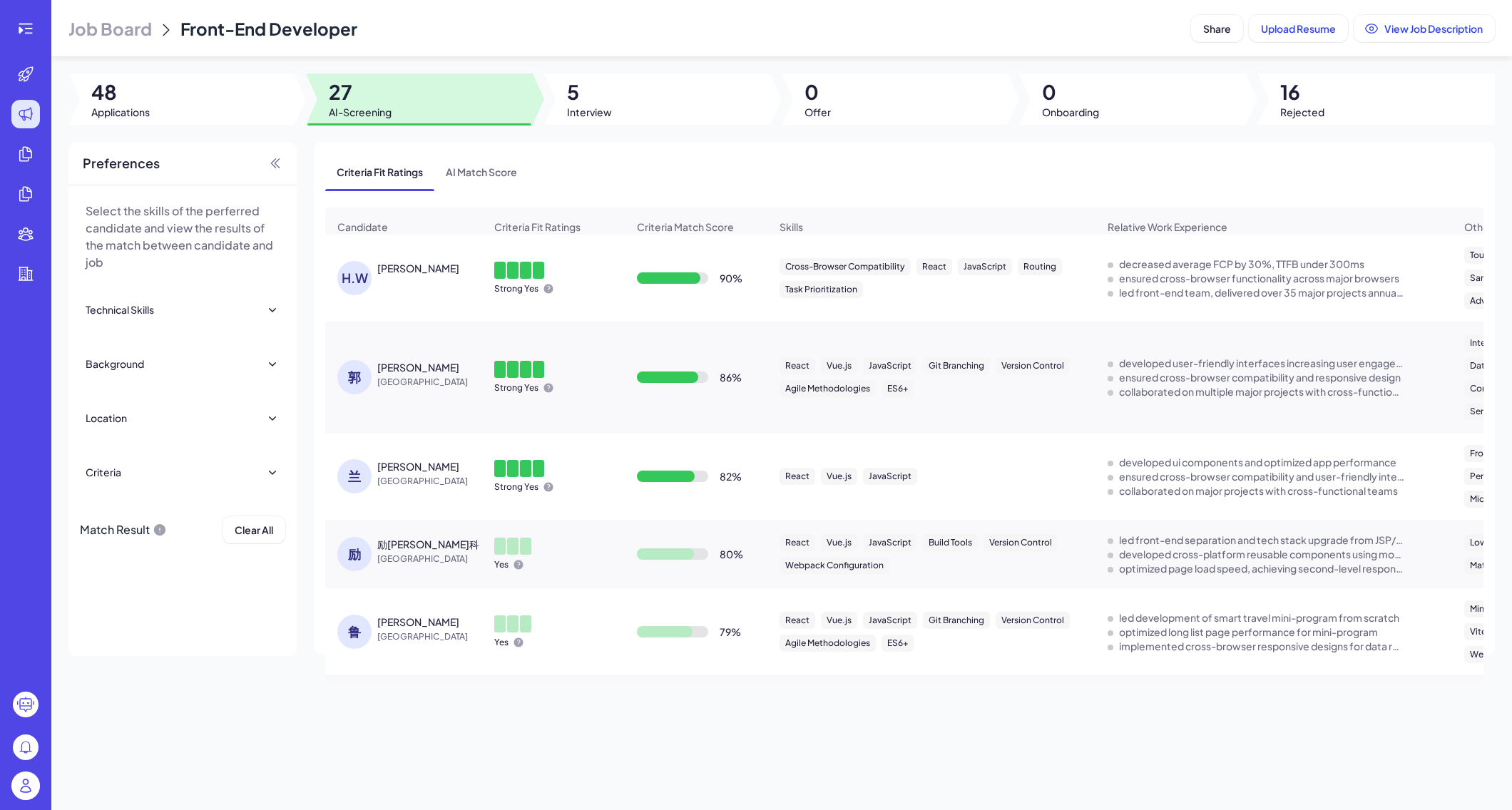
click at [394, 363] on div "[PERSON_NAME]" at bounding box center [418, 367] width 82 height 14
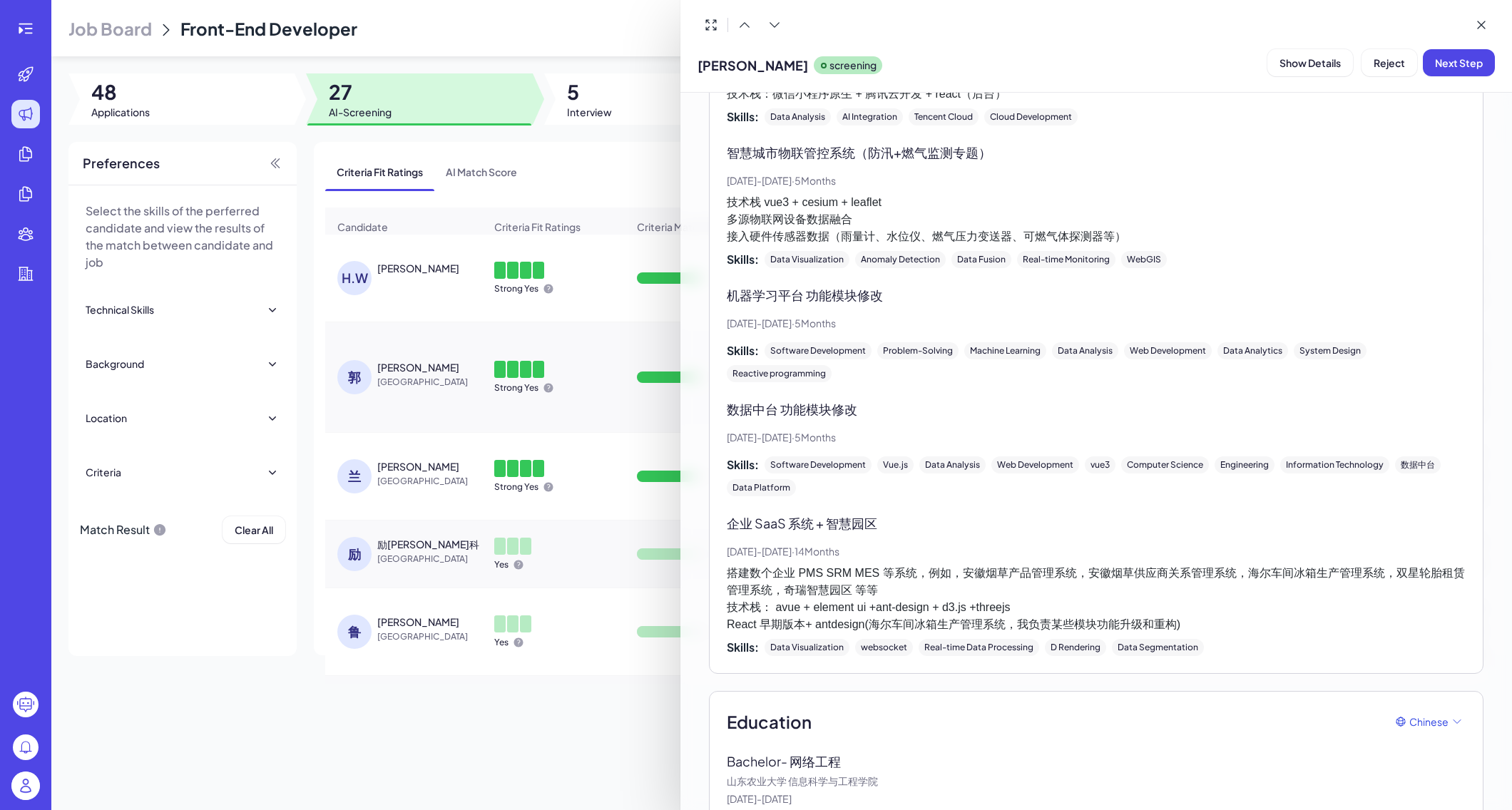
scroll to position [2158, 0]
click at [397, 468] on div at bounding box center [756, 405] width 1512 height 810
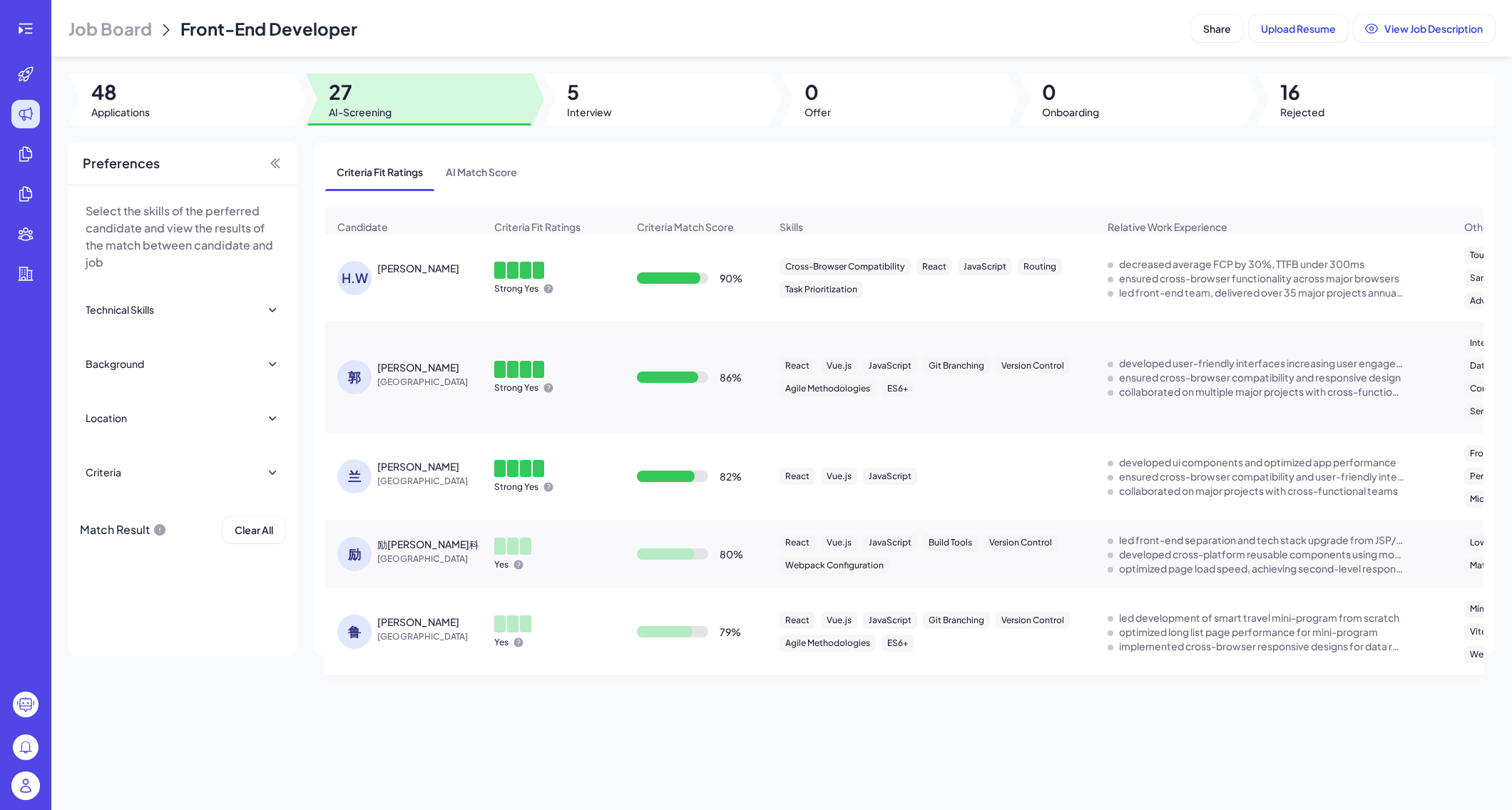
click at [388, 471] on div "[PERSON_NAME]" at bounding box center [418, 466] width 82 height 14
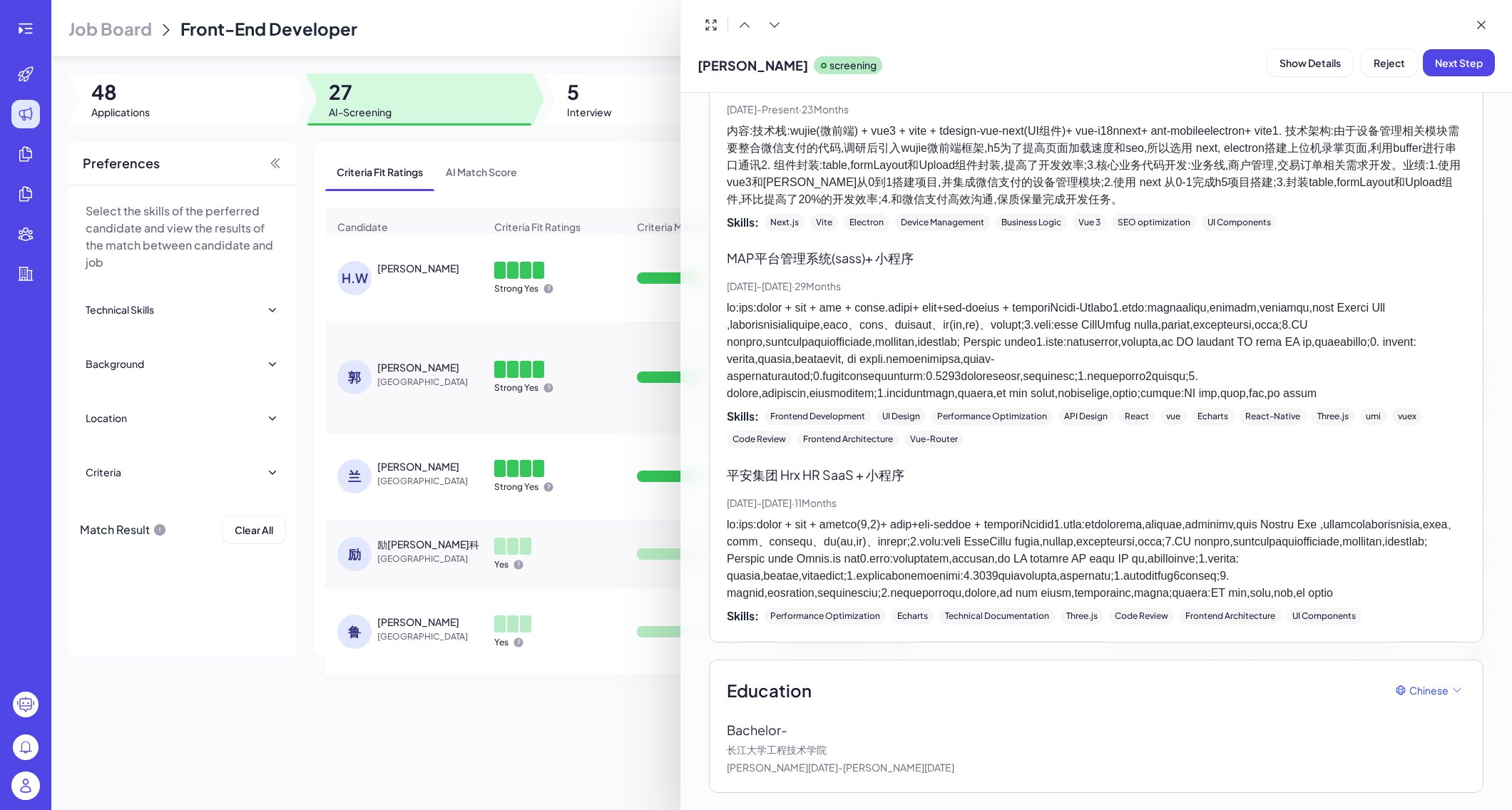
scroll to position [1932, 0]
click at [420, 768] on div at bounding box center [756, 405] width 1512 height 810
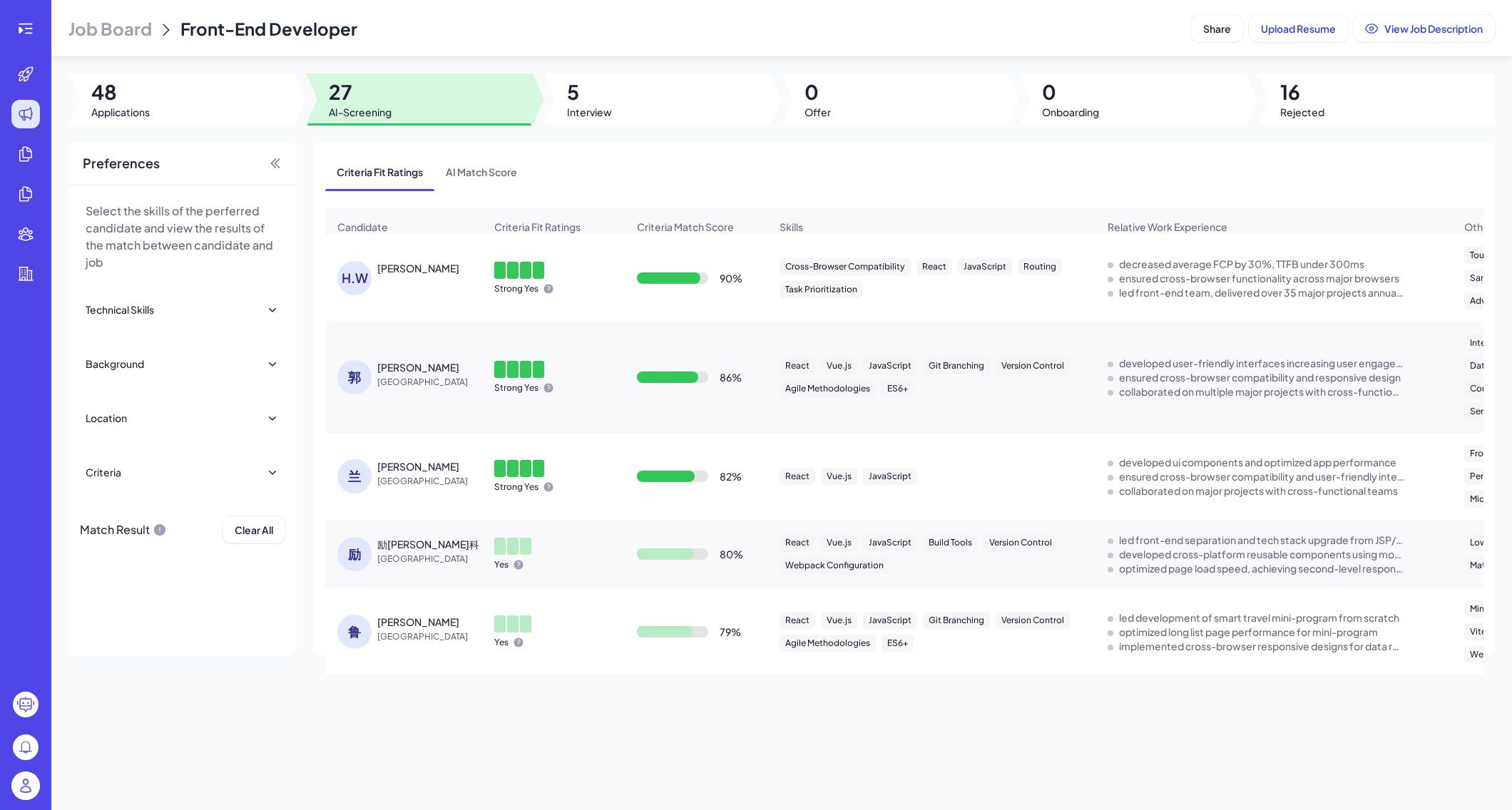
click at [392, 550] on div "励[PERSON_NAME]科" at bounding box center [429, 544] width 102 height 14
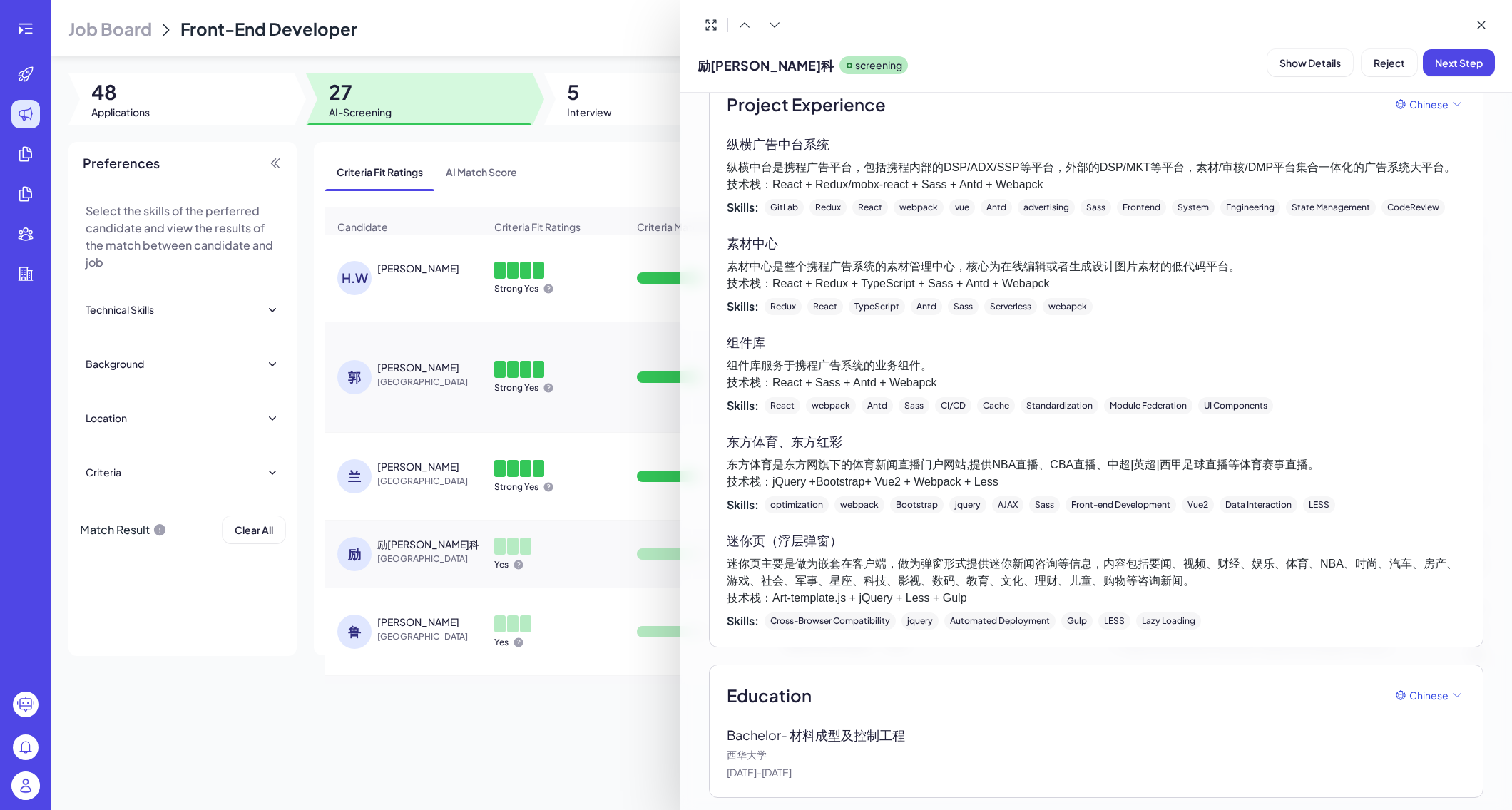
scroll to position [746, 0]
click at [389, 623] on div at bounding box center [756, 405] width 1512 height 810
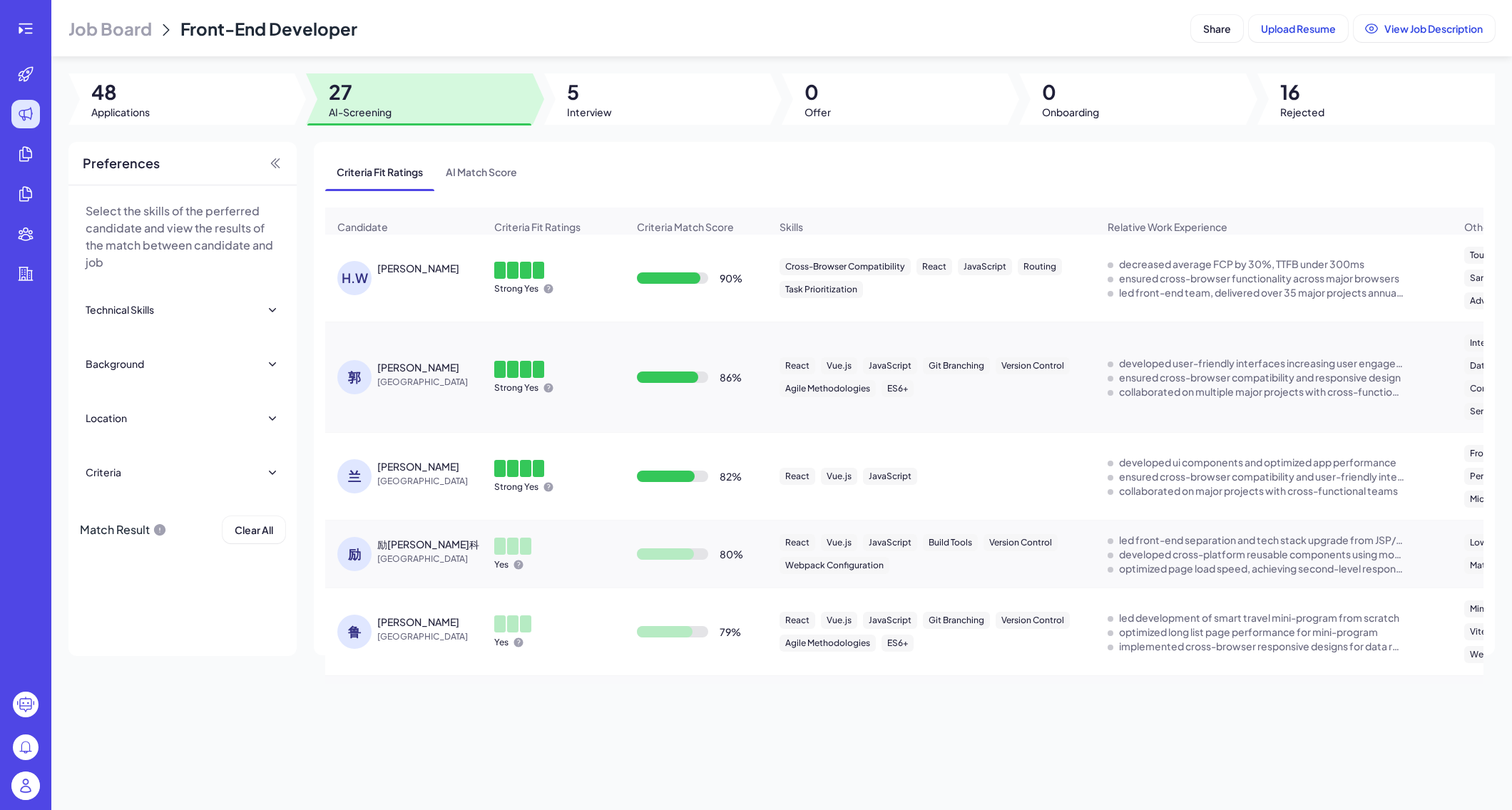
click at [389, 623] on div "[PERSON_NAME]" at bounding box center [418, 622] width 82 height 14
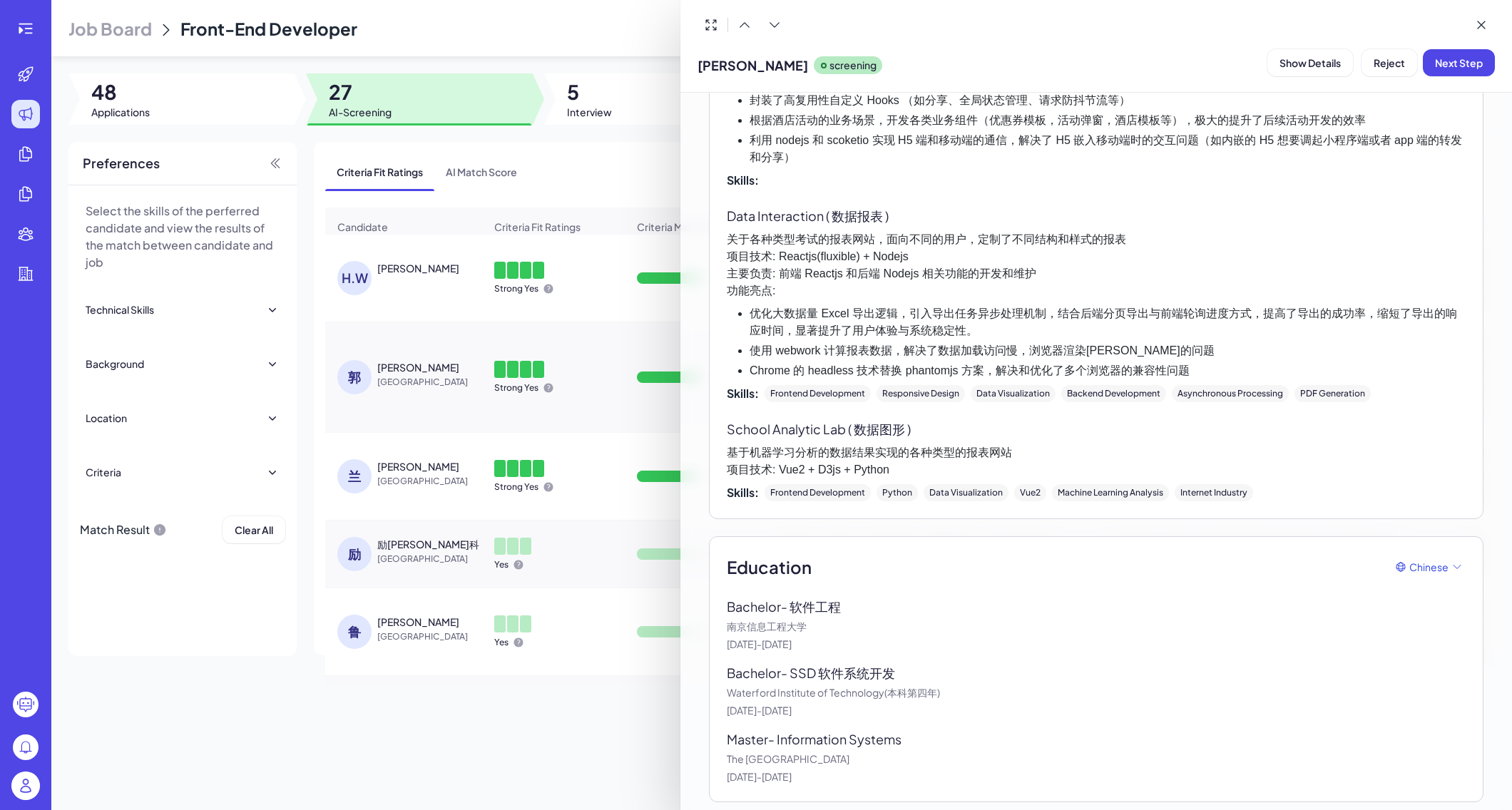
scroll to position [1502, 0]
click at [443, 763] on div at bounding box center [756, 405] width 1512 height 810
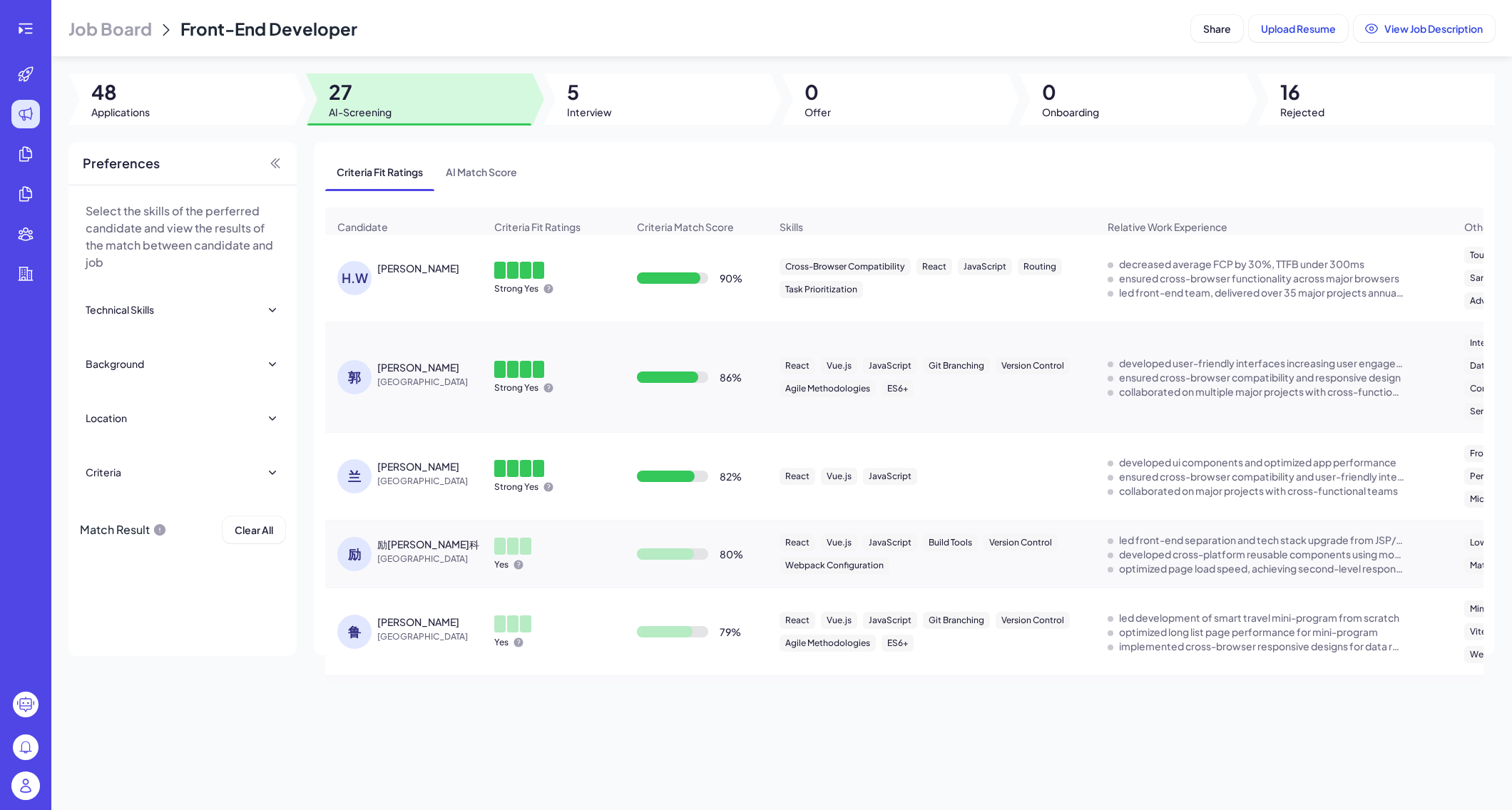
scroll to position [128, 0]
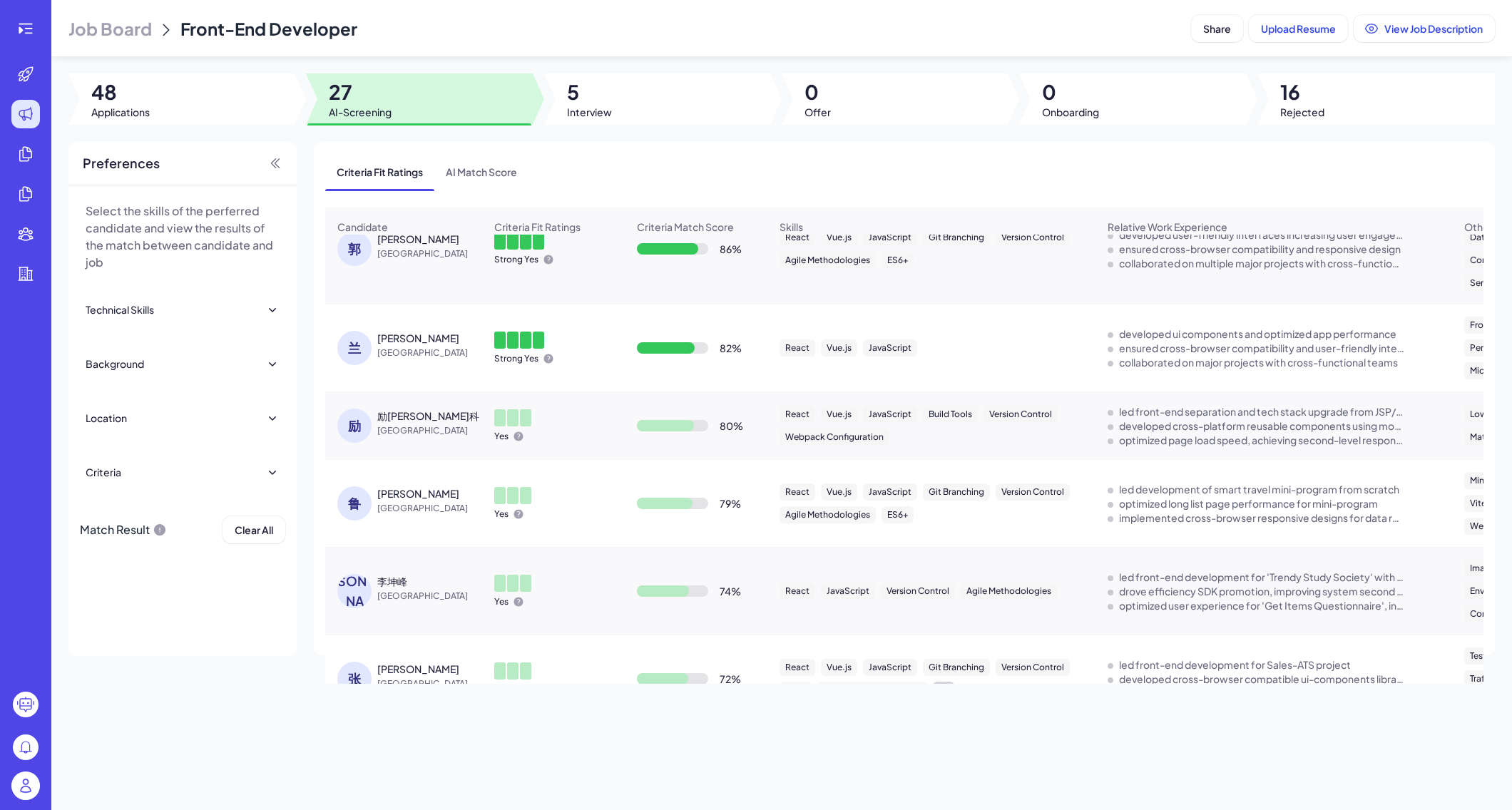
click at [378, 574] on div "[PERSON_NAME]" at bounding box center [403, 592] width 155 height 57
click at [396, 596] on span "[GEOGRAPHIC_DATA]" at bounding box center [431, 596] width 107 height 14
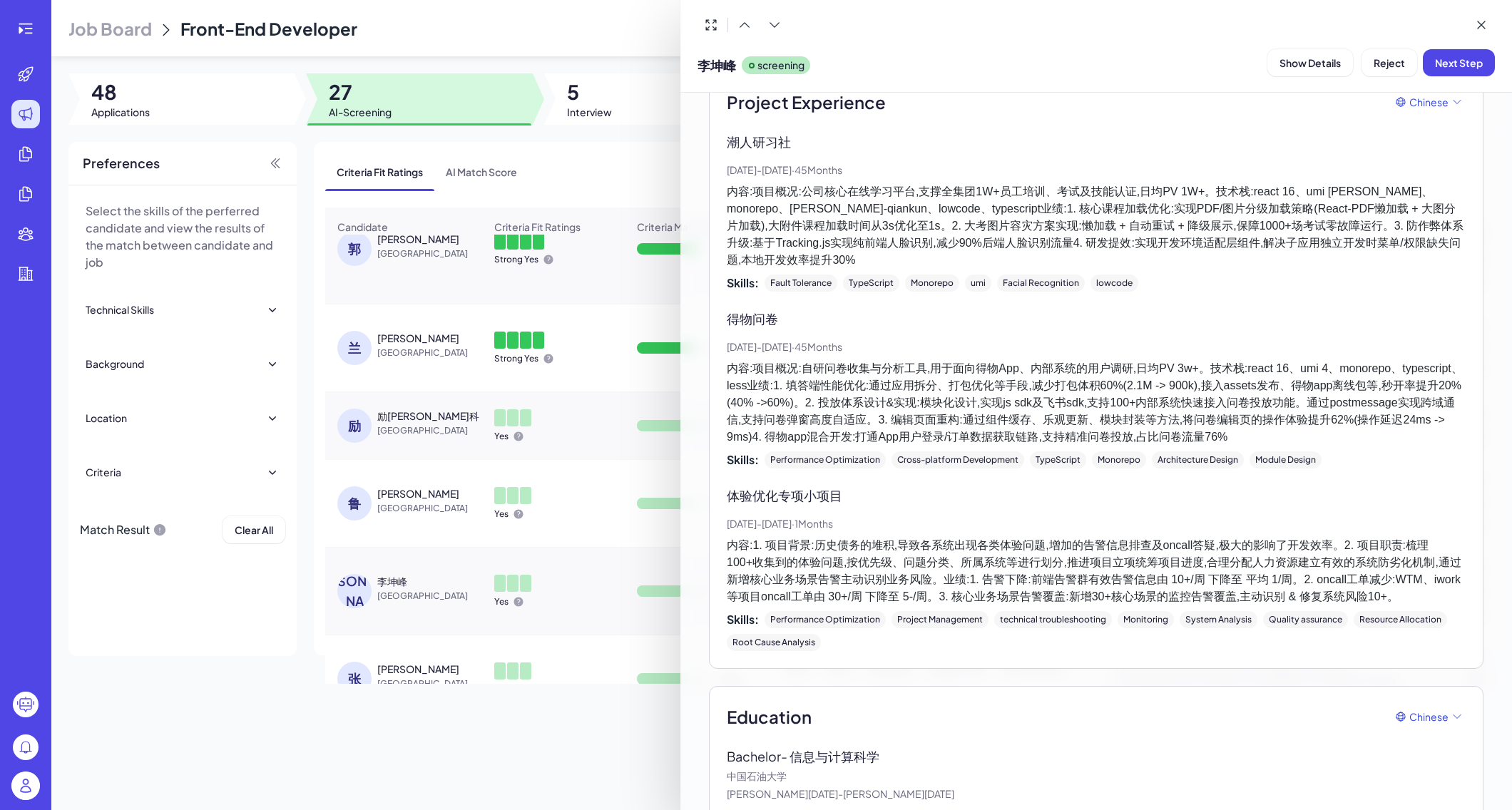
scroll to position [0, 0]
click at [515, 759] on div at bounding box center [756, 405] width 1512 height 810
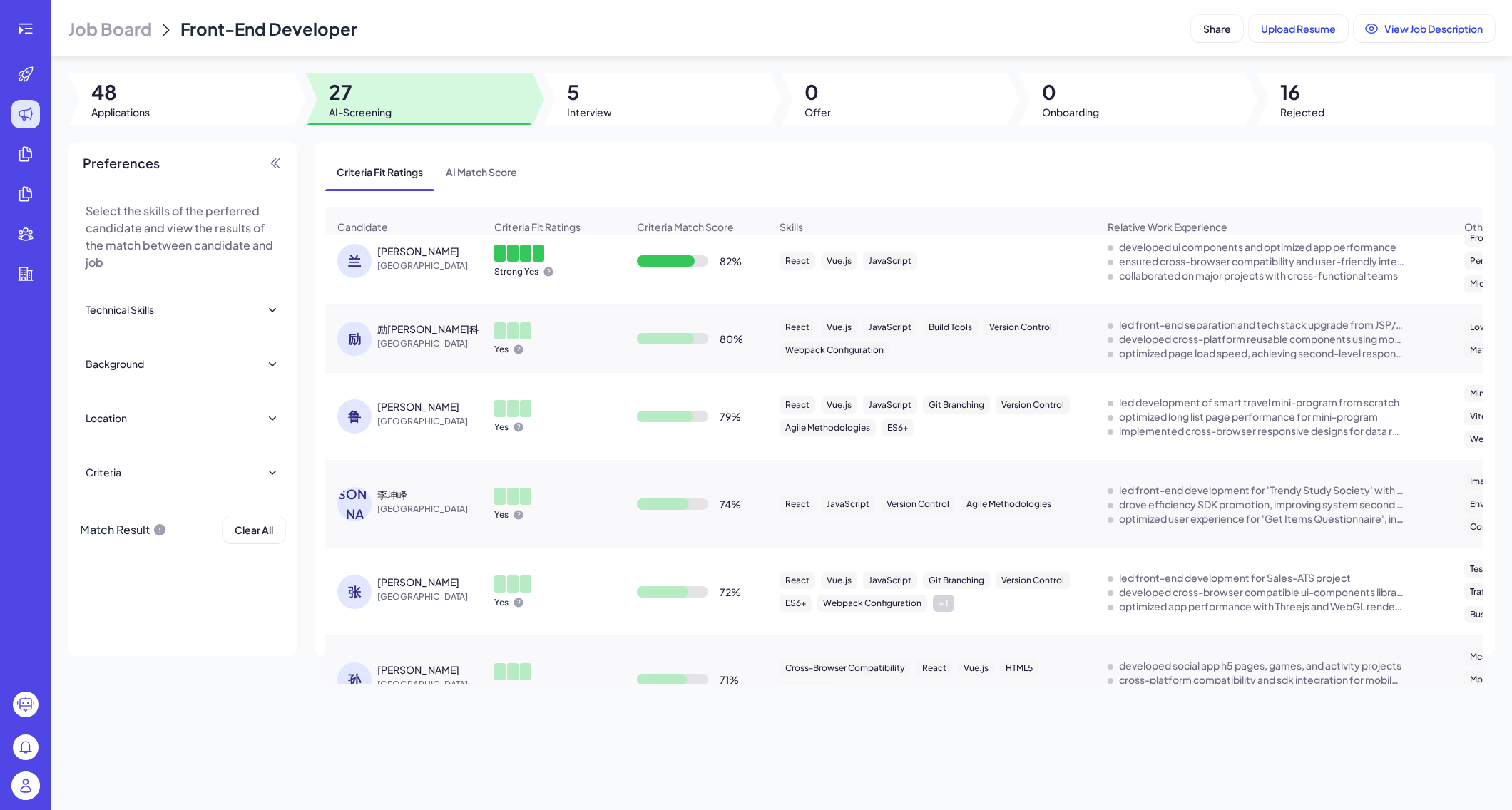
scroll to position [224, 0]
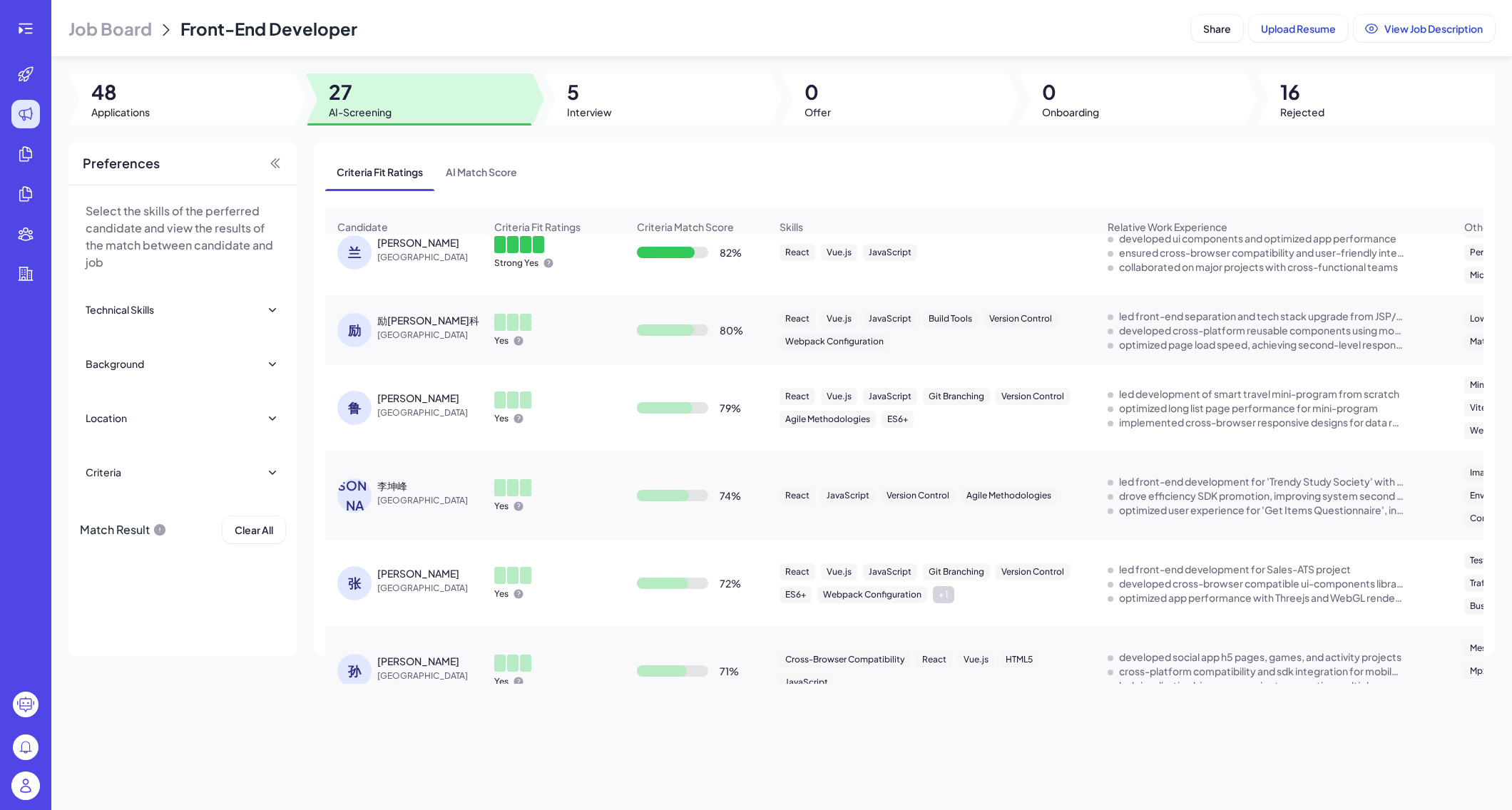
click at [385, 586] on span "[GEOGRAPHIC_DATA]" at bounding box center [431, 588] width 107 height 14
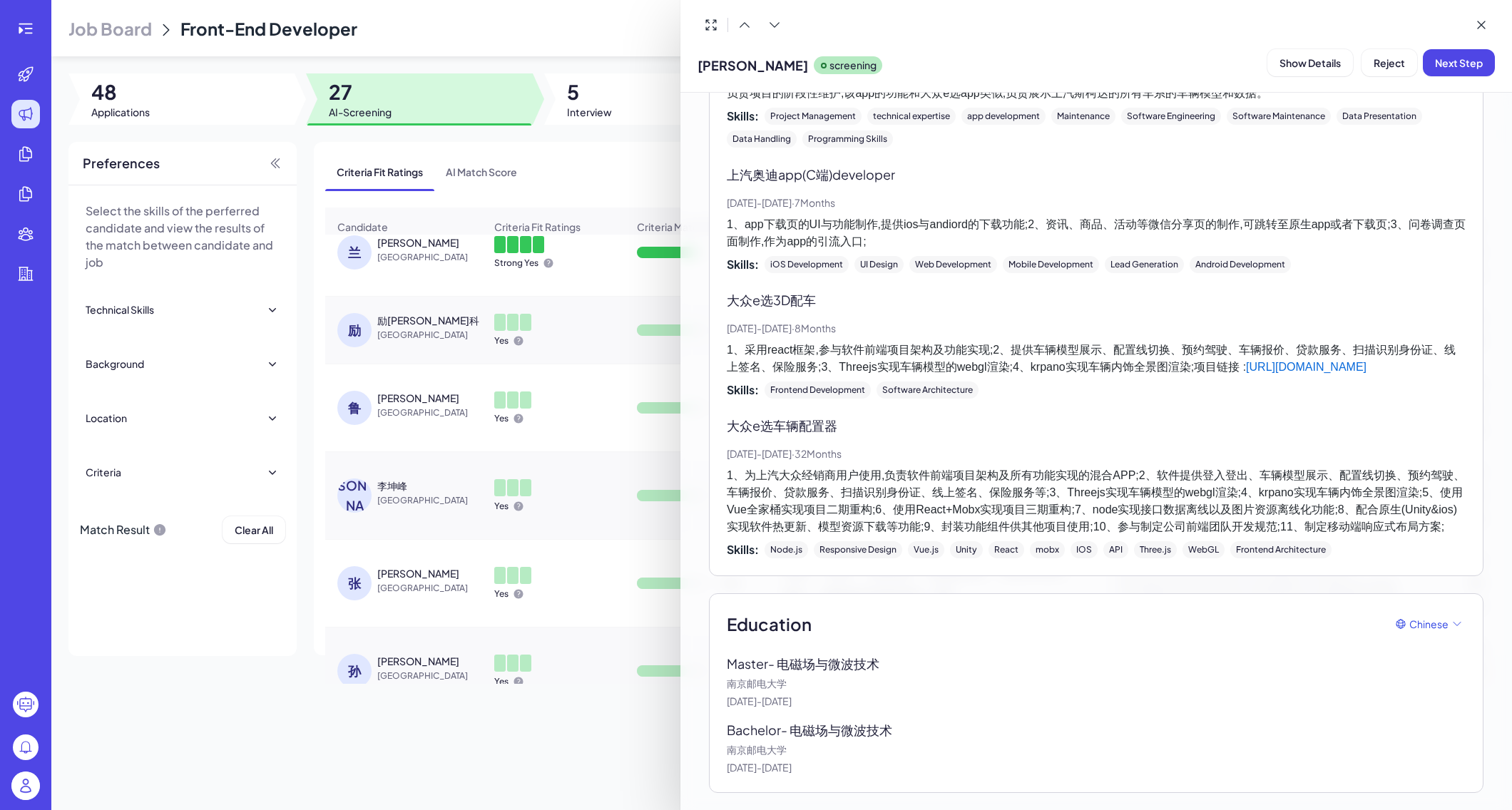
scroll to position [1701, 0]
click at [512, 748] on div at bounding box center [756, 405] width 1512 height 810
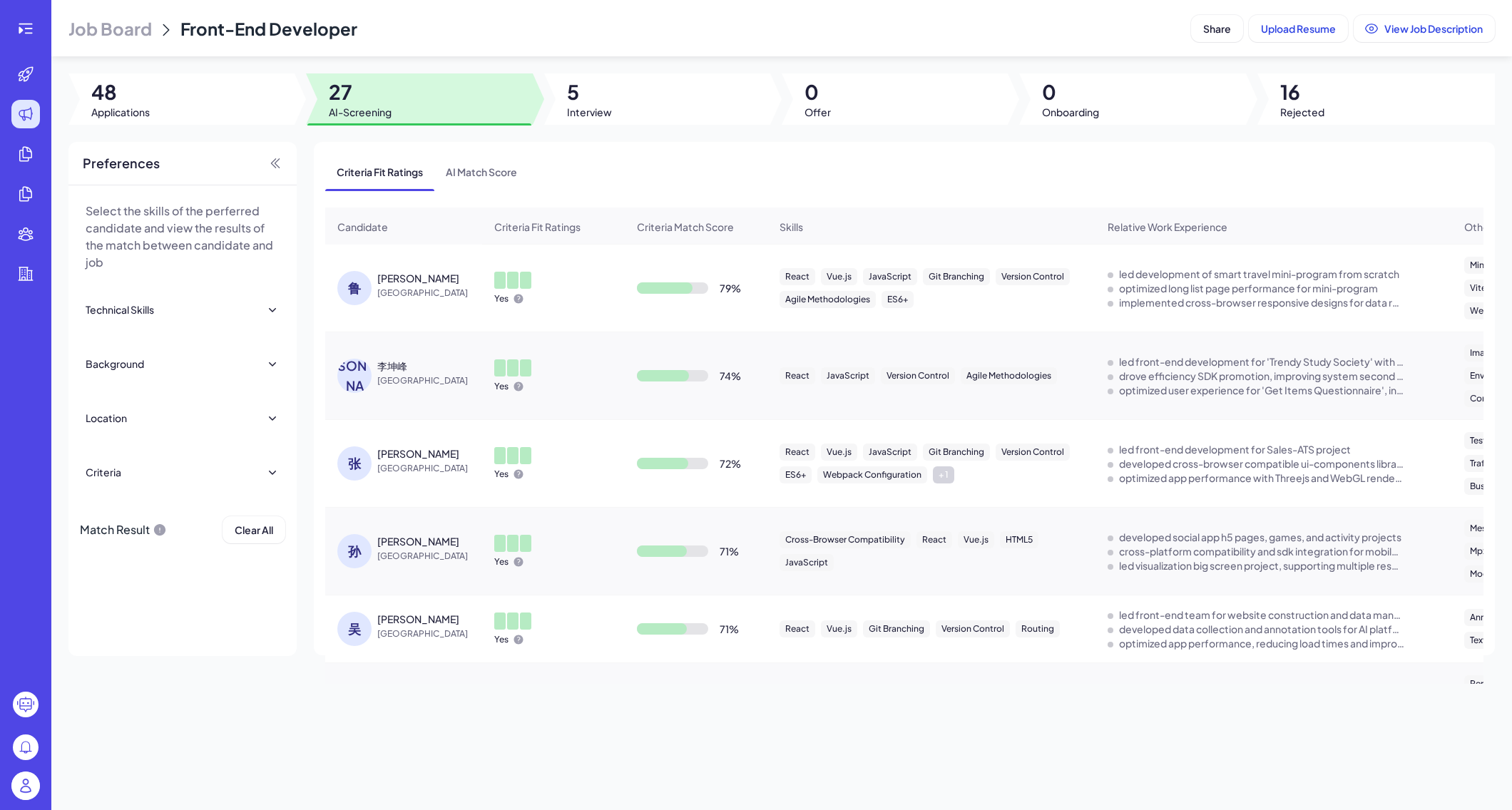
scroll to position [392, 0]
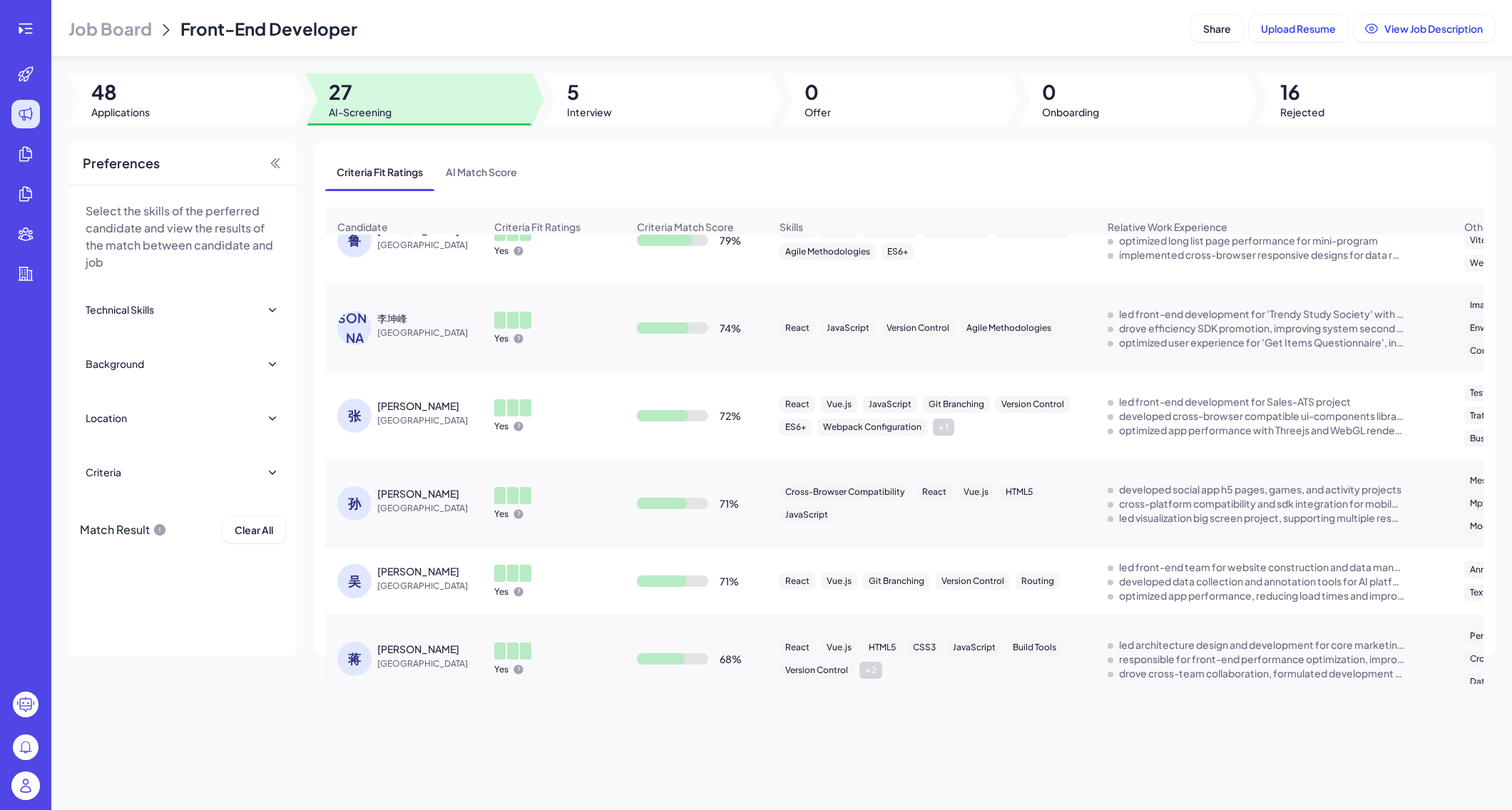
click at [388, 568] on div "[PERSON_NAME]" at bounding box center [418, 571] width 82 height 14
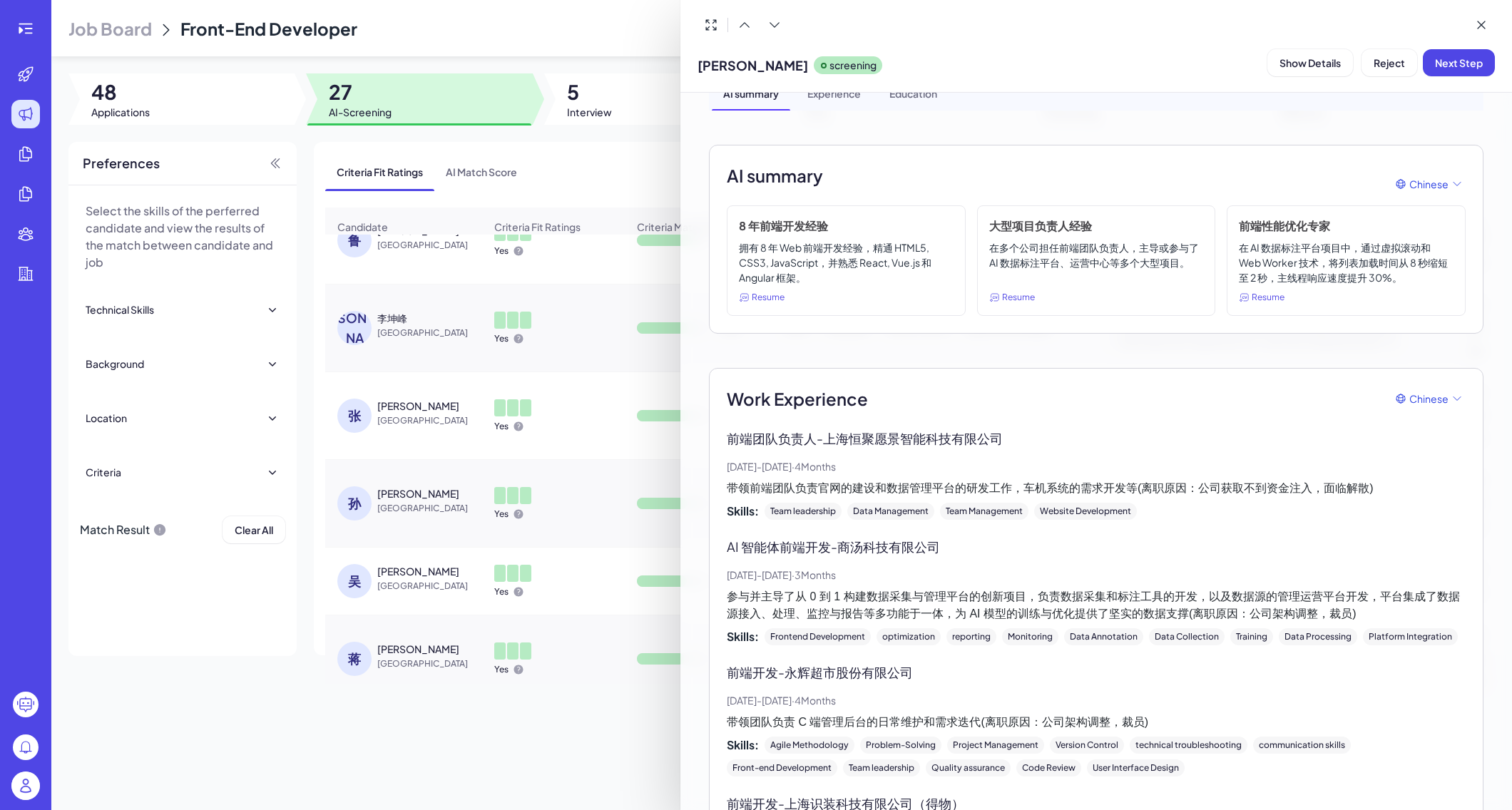
scroll to position [0, 0]
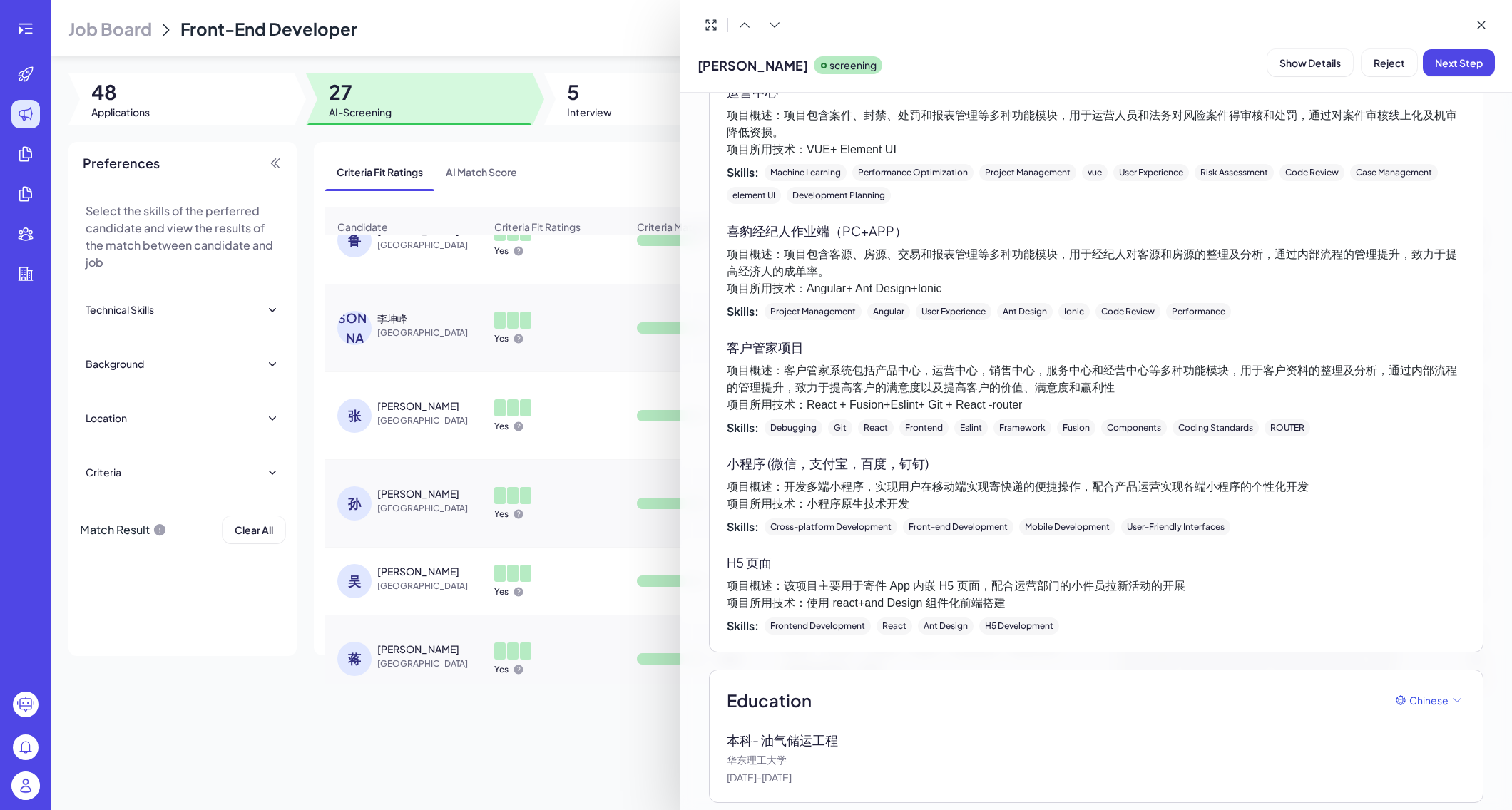
scroll to position [1496, 0]
click at [414, 739] on div at bounding box center [756, 405] width 1512 height 810
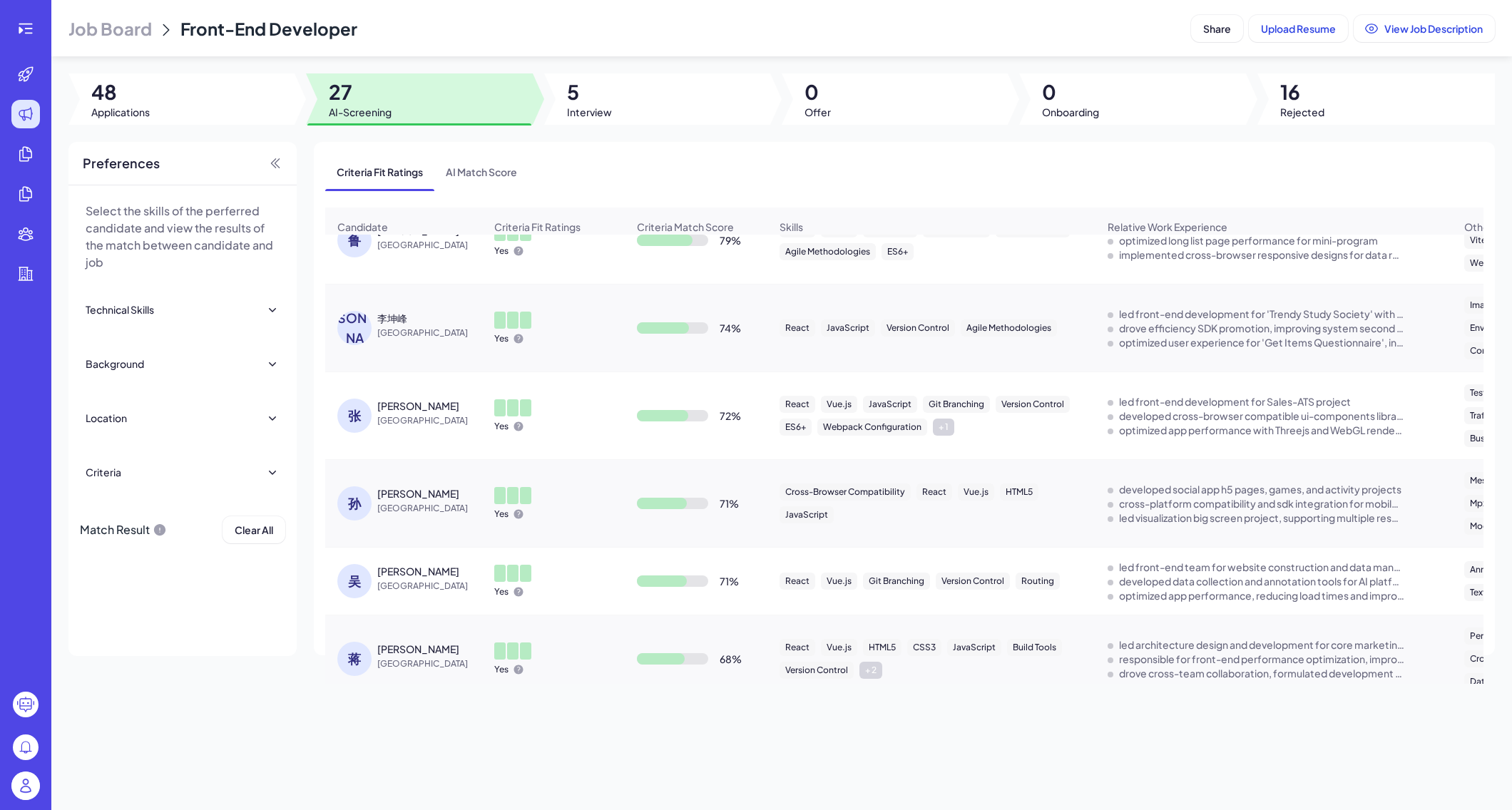
scroll to position [499, 0]
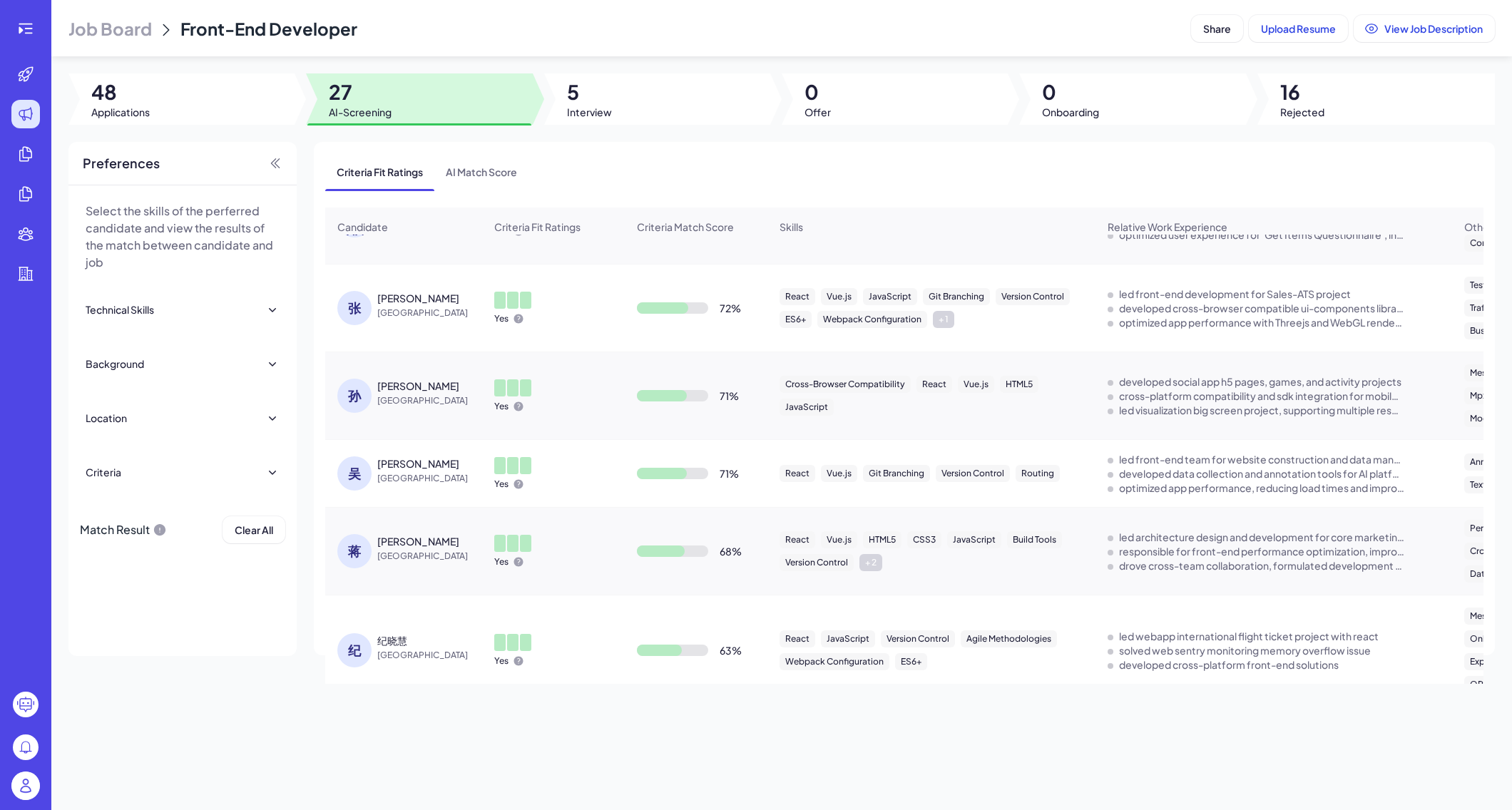
click at [393, 549] on div "[PERSON_NAME]" at bounding box center [418, 541] width 82 height 14
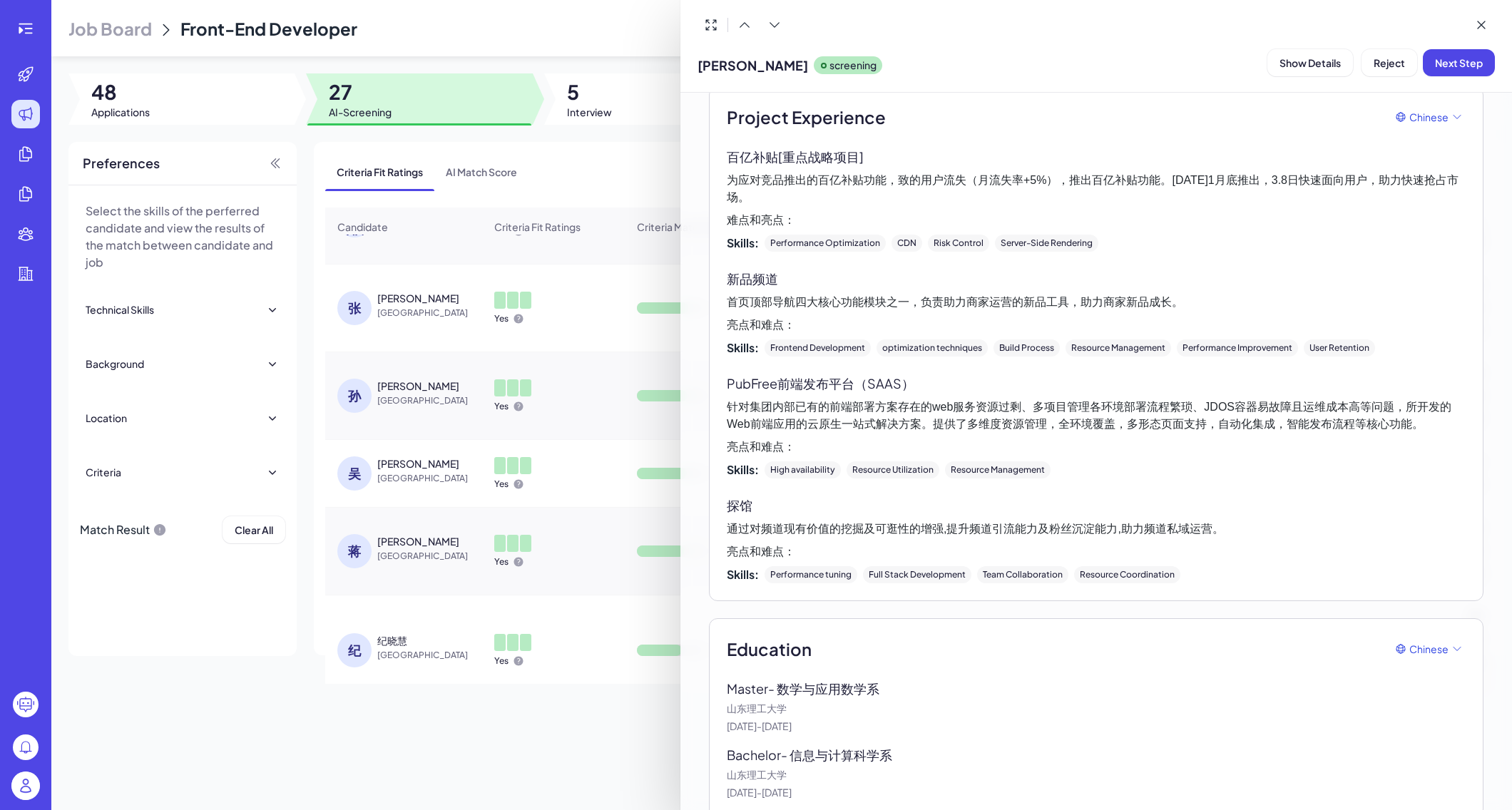
scroll to position [0, 0]
click at [550, 756] on div at bounding box center [756, 405] width 1512 height 810
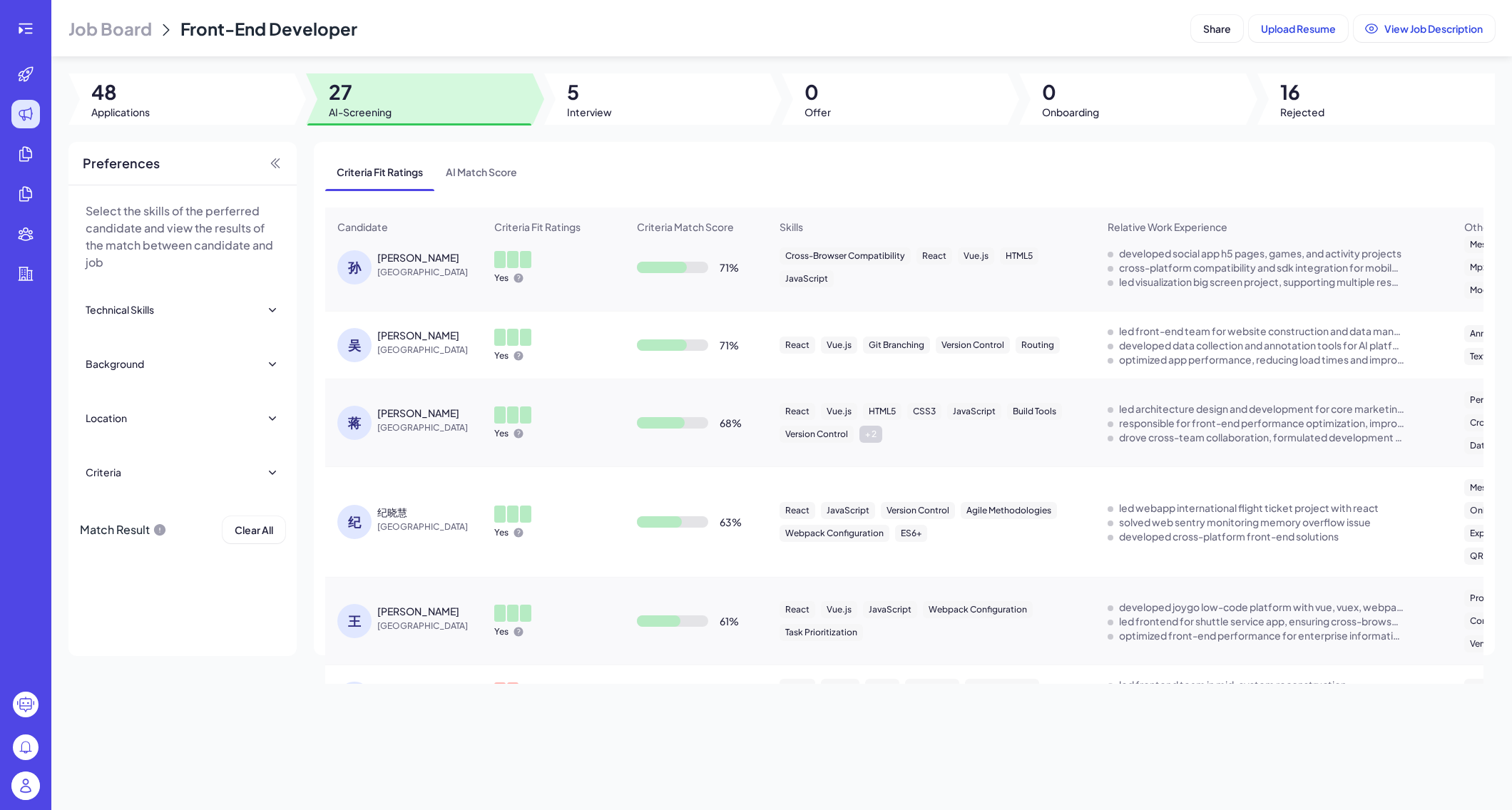
scroll to position [640, 0]
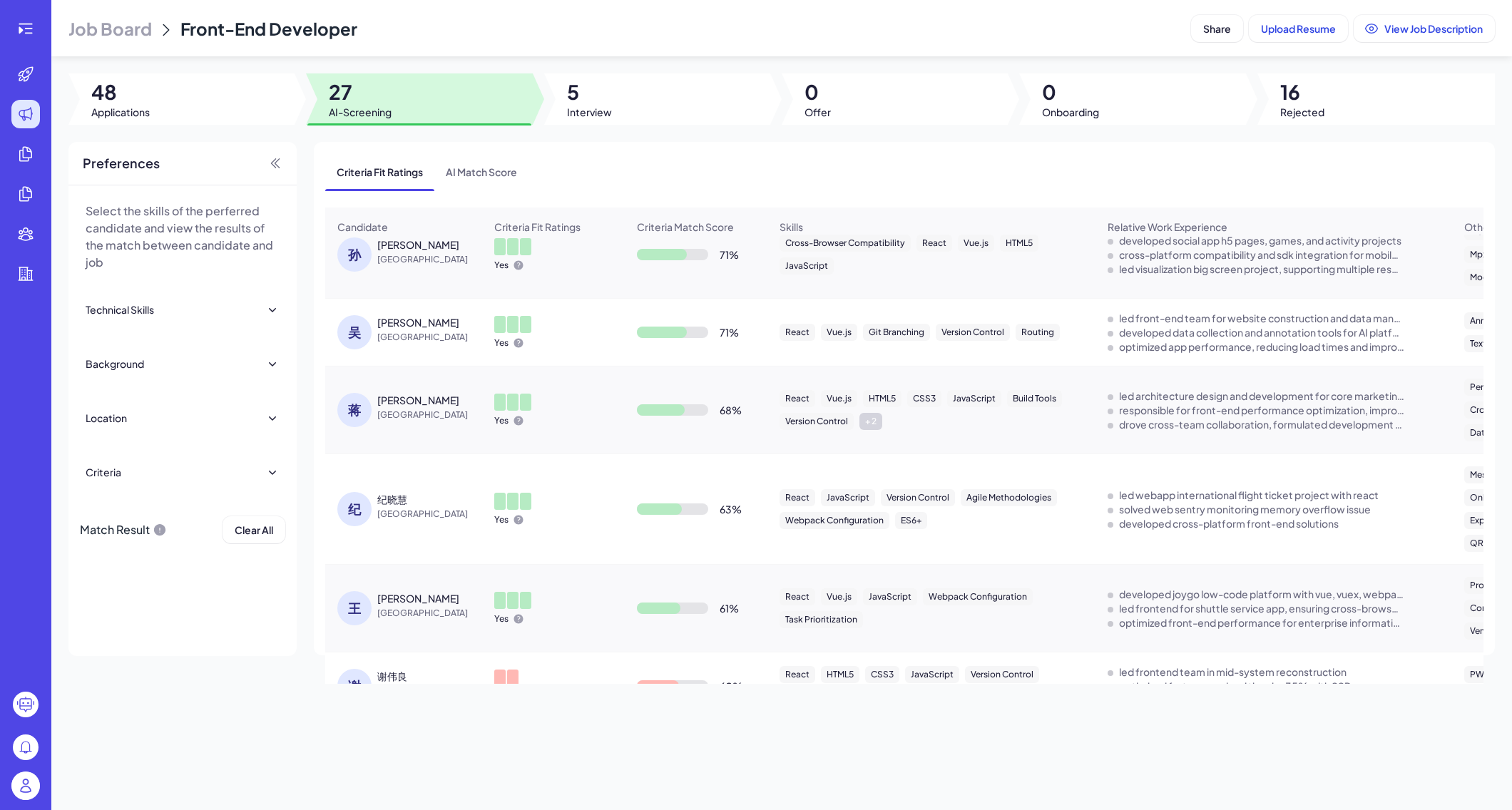
click at [394, 507] on div "纪晓慧" at bounding box center [393, 499] width 30 height 14
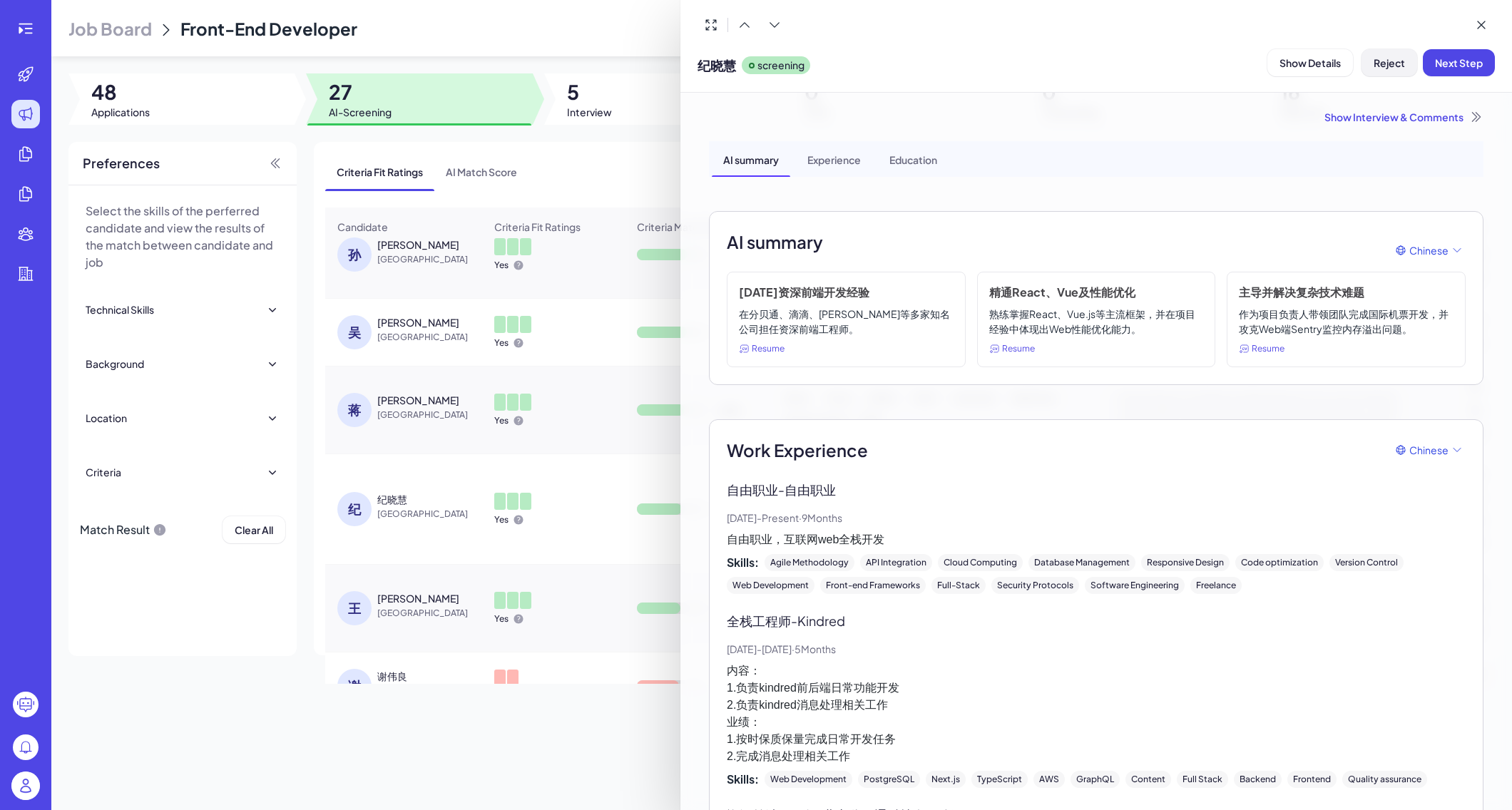
scroll to position [0, 0]
click at [1364, 71] on button "Reject" at bounding box center [1390, 63] width 56 height 27
click at [1462, 152] on span "Ok" at bounding box center [1456, 154] width 14 height 13
click at [536, 793] on div at bounding box center [756, 405] width 1512 height 810
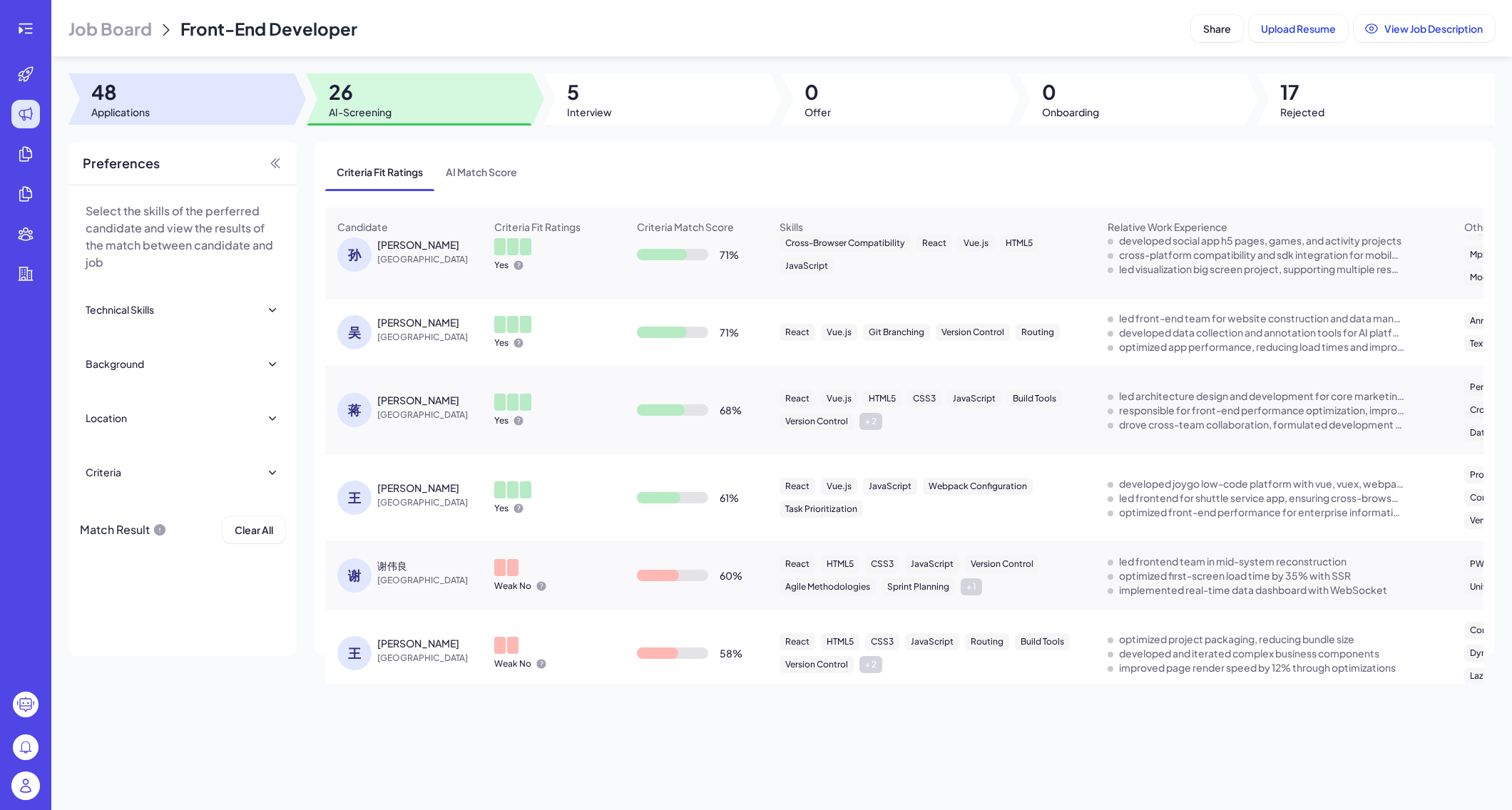
click at [190, 114] on div at bounding box center [181, 99] width 226 height 51
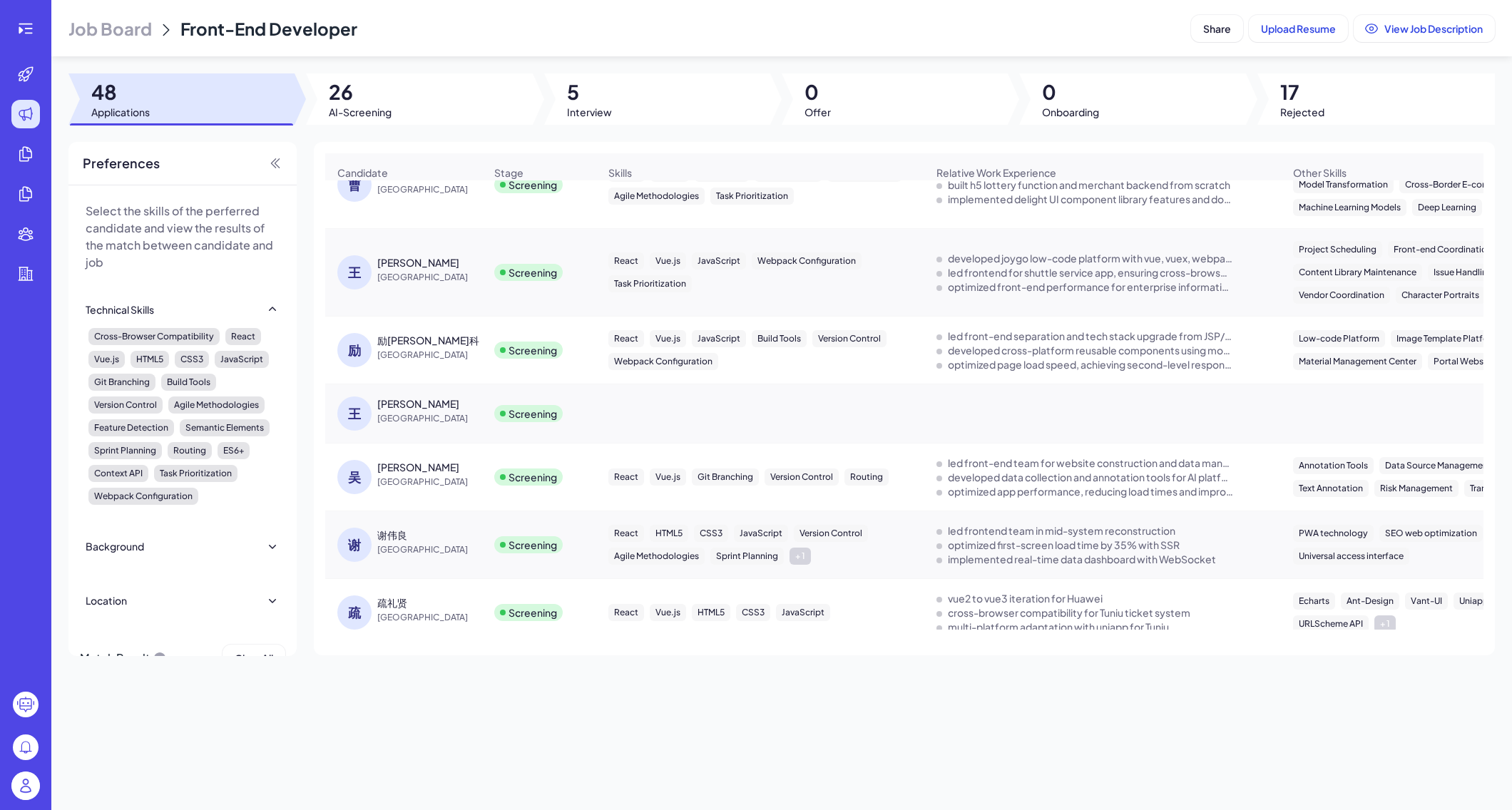
scroll to position [552, 0]
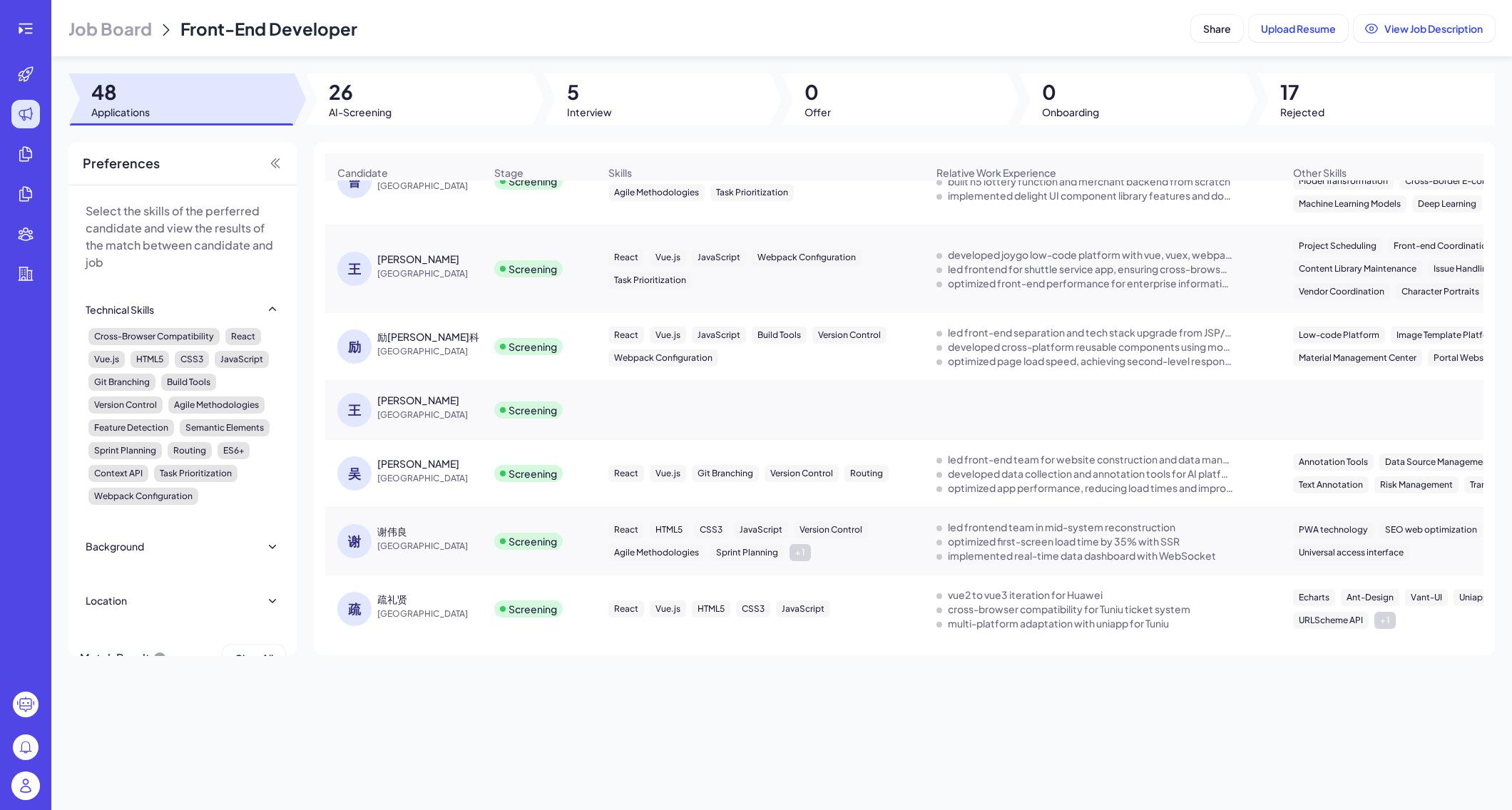
click at [382, 461] on div "[PERSON_NAME]" at bounding box center [418, 463] width 82 height 14
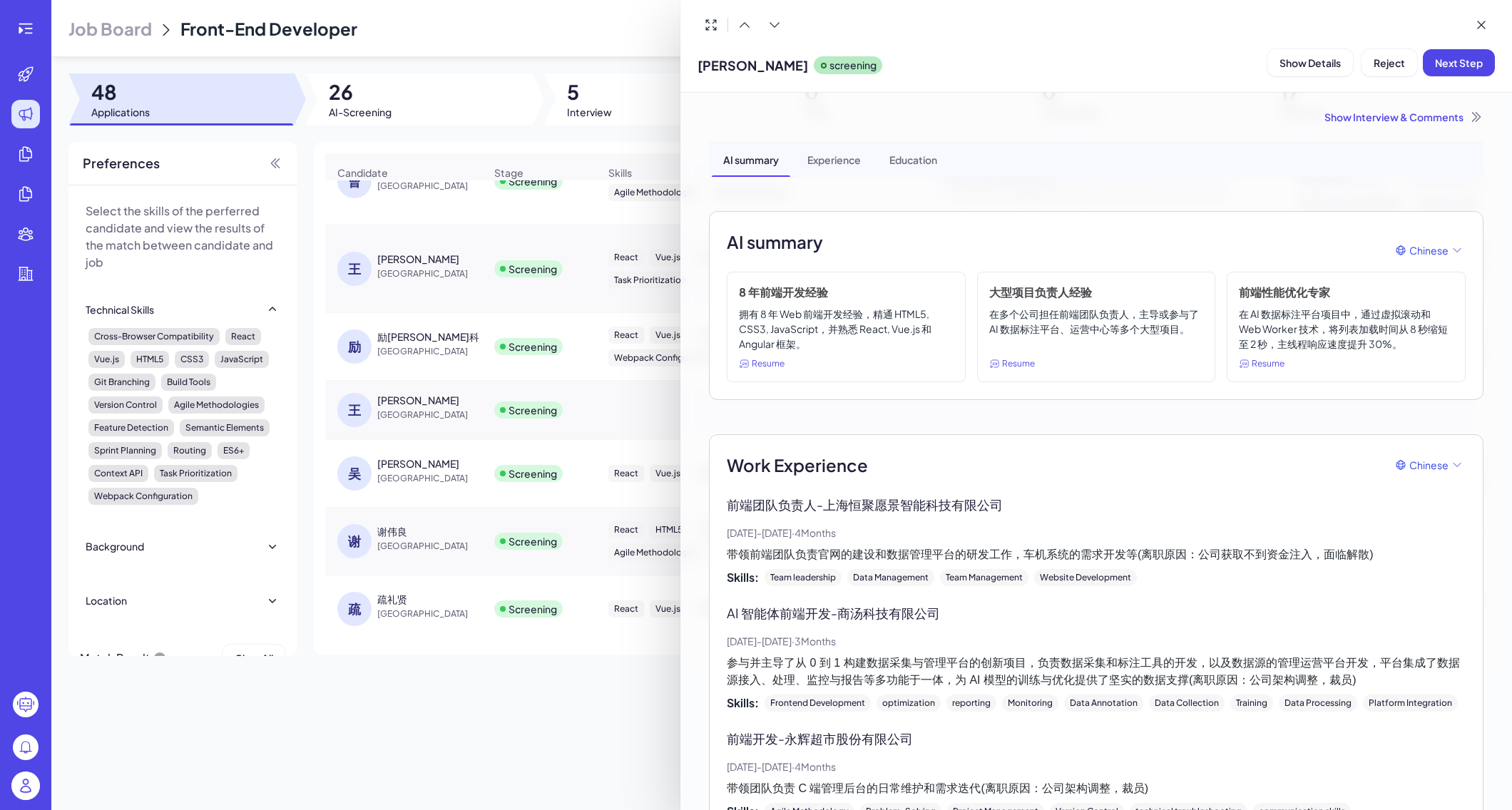
click at [597, 710] on div at bounding box center [756, 405] width 1512 height 810
